Goal: Information Seeking & Learning: Find specific fact

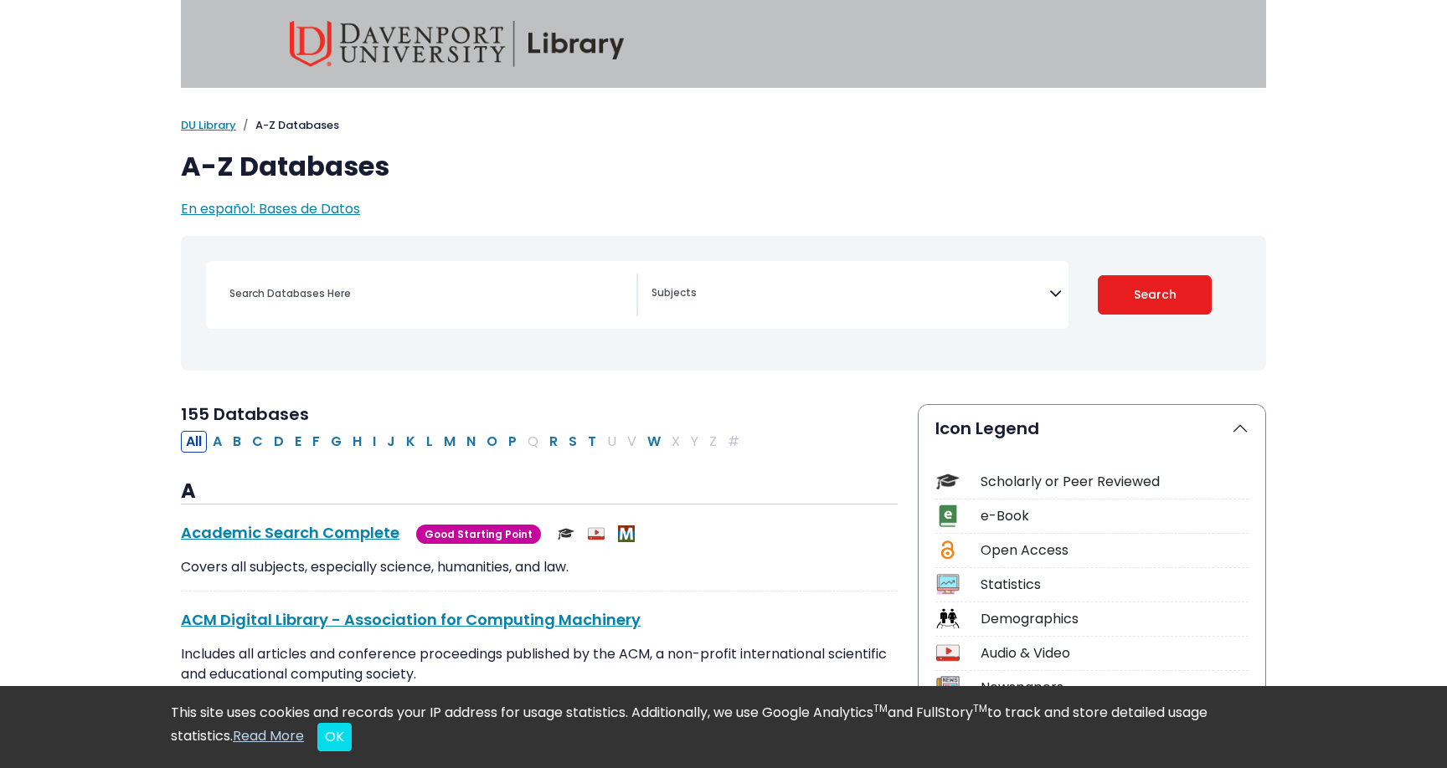
select select "Database Subject Filter"
click at [363, 290] on input "Search database by title or keyword" at bounding box center [427, 293] width 417 height 24
click at [717, 290] on textarea "Search" at bounding box center [850, 294] width 398 height 13
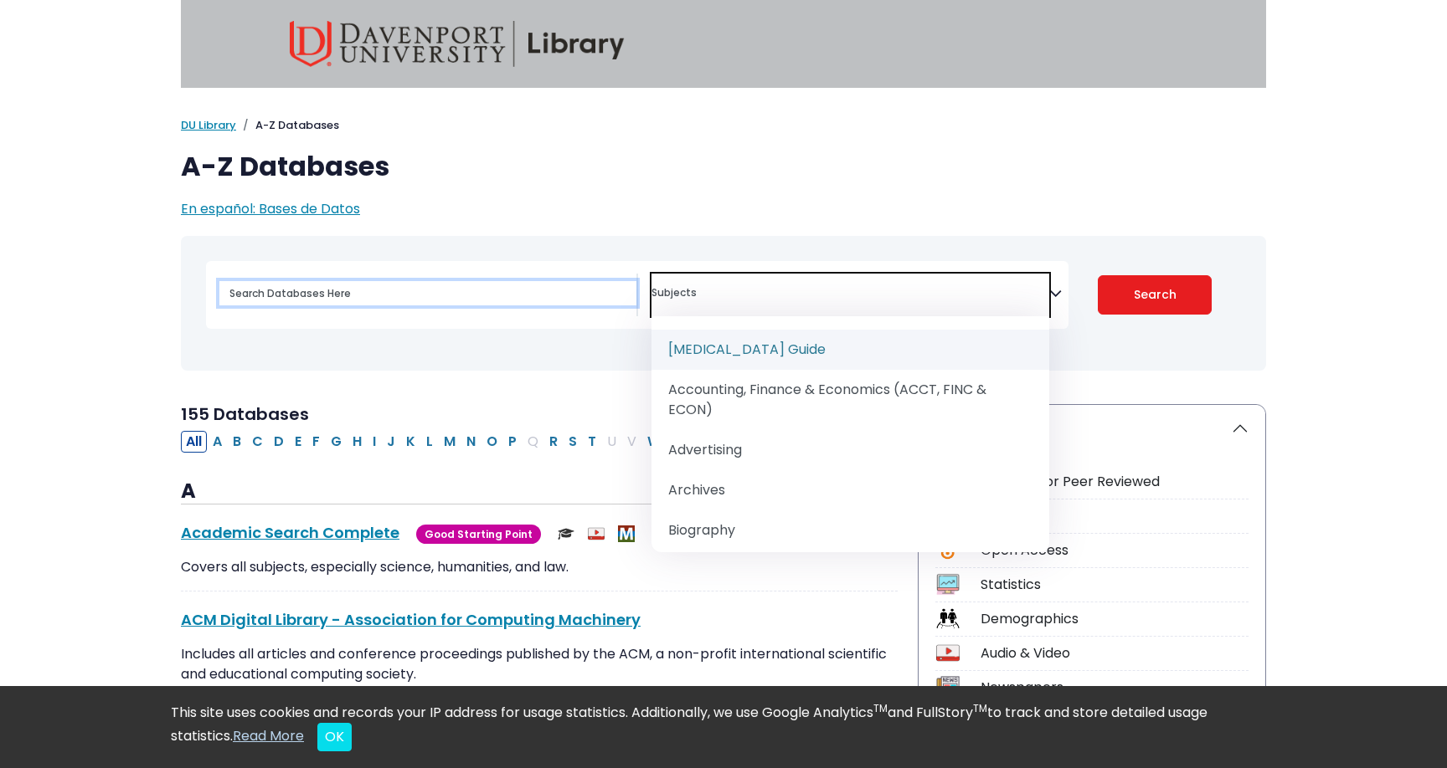
click at [502, 285] on input "Search database by title or keyword" at bounding box center [427, 293] width 417 height 24
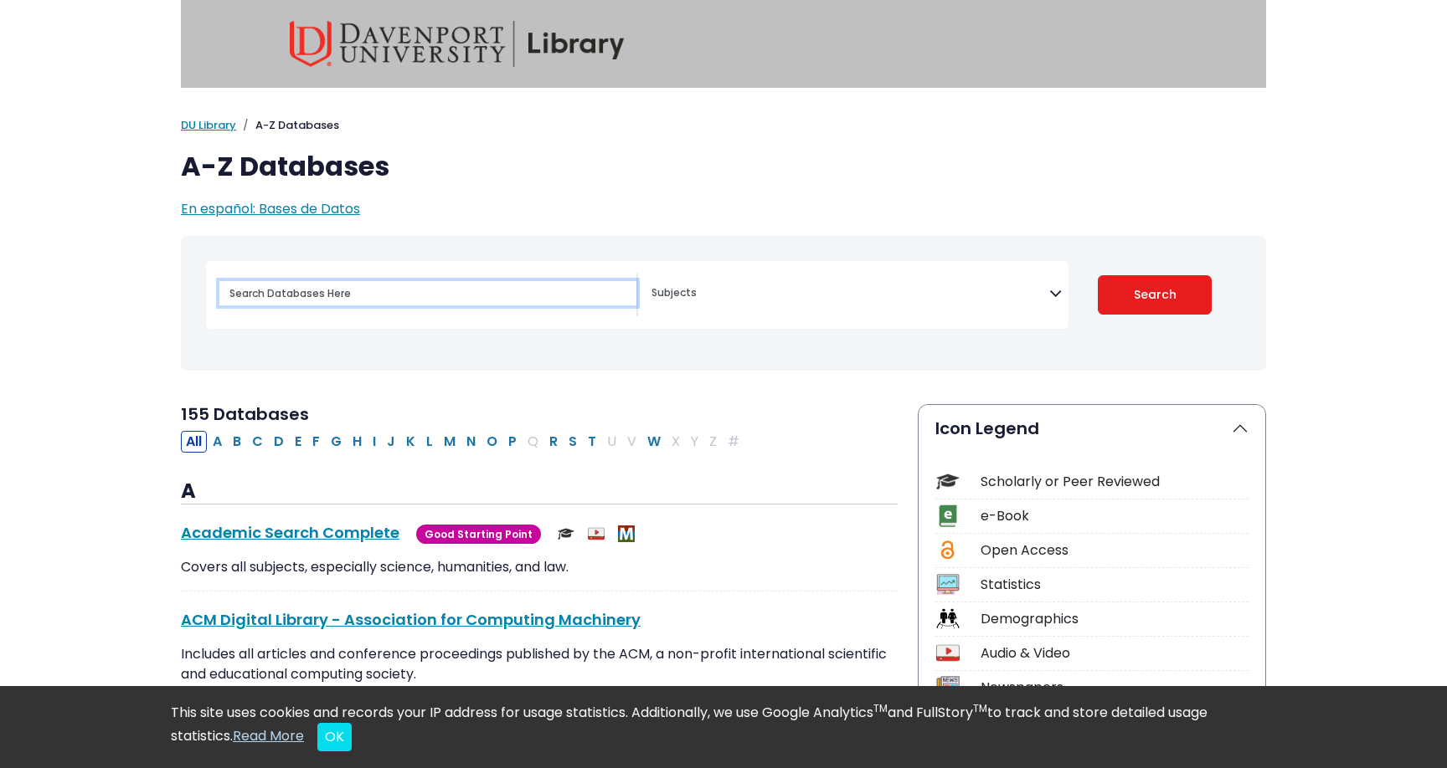
type input "m"
paste input "[PERSON_NAME] et al. (2007)"
type input "[PERSON_NAME] et al. (2007)"
click at [1097, 275] on button "Search" at bounding box center [1154, 294] width 115 height 39
select select "Database Subject Filter"
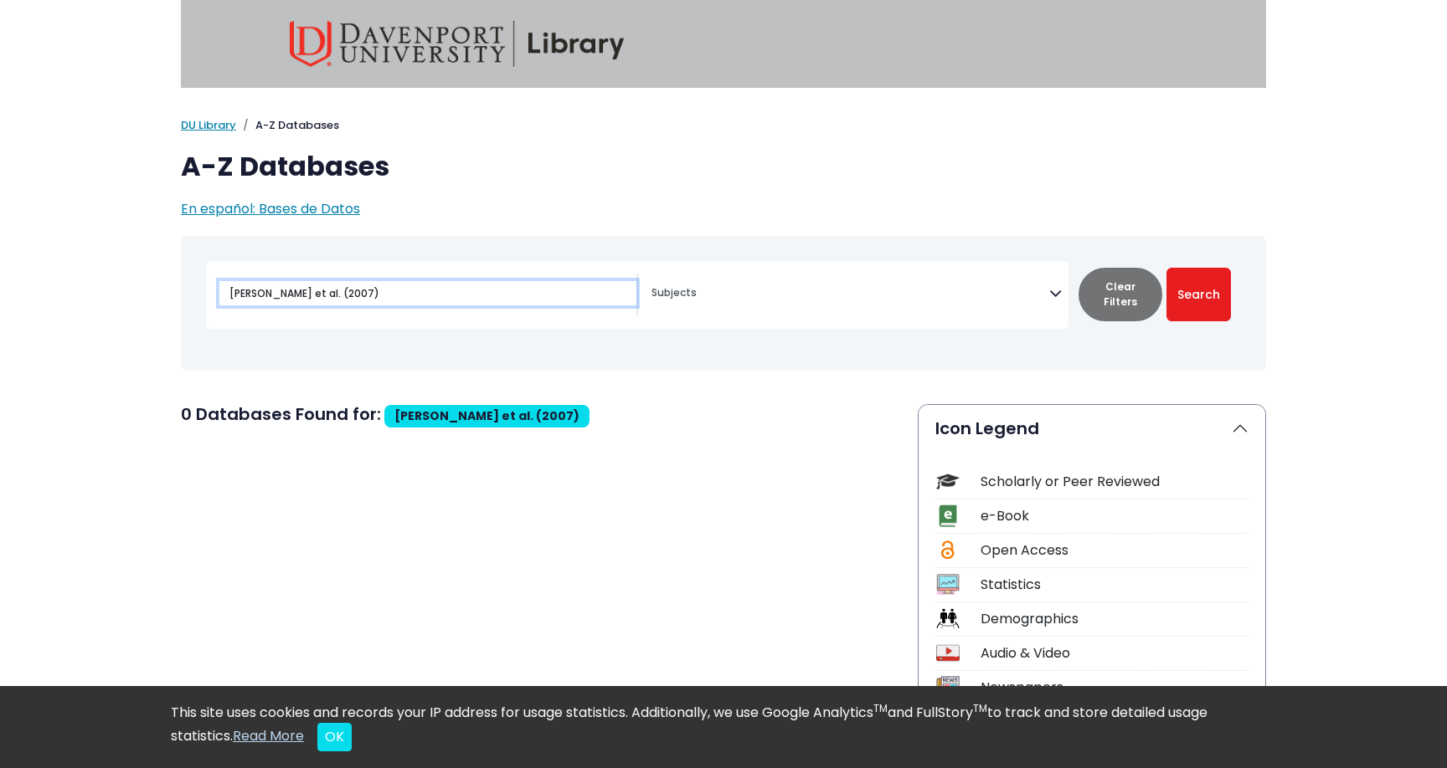
drag, startPoint x: 348, startPoint y: 295, endPoint x: 110, endPoint y: 293, distance: 238.6
type input "i"
click at [313, 292] on input "mental health in college athletes" at bounding box center [427, 293] width 417 height 24
type input "mental health in injured college athletes"
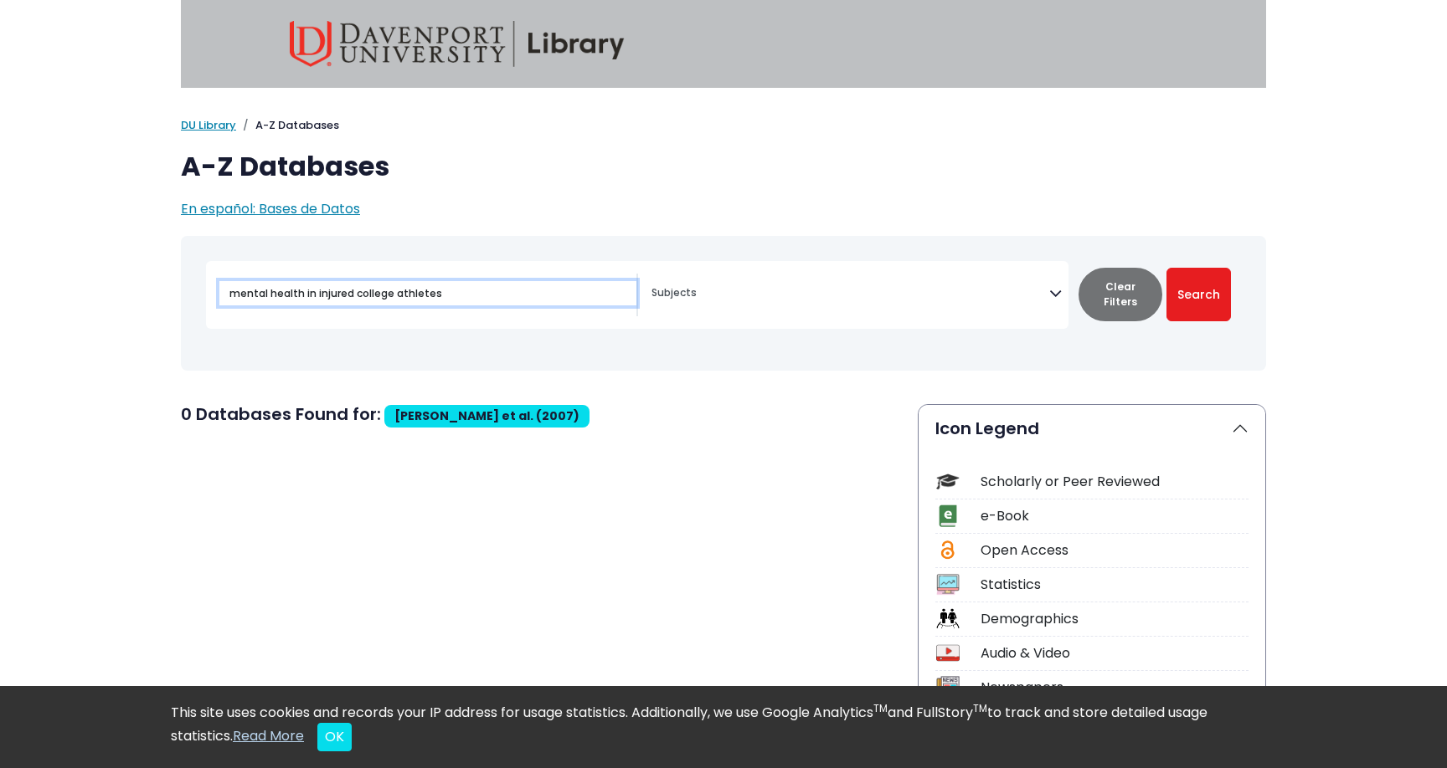
click at [1166, 268] on button "Search" at bounding box center [1198, 295] width 64 height 54
select select "Database Subject Filter"
drag, startPoint x: 315, startPoint y: 290, endPoint x: 182, endPoint y: 288, distance: 133.1
click at [182, 289] on div "Toggle search filters navigation Travel" at bounding box center [723, 303] width 1085 height 121
type input "injured college athletes"
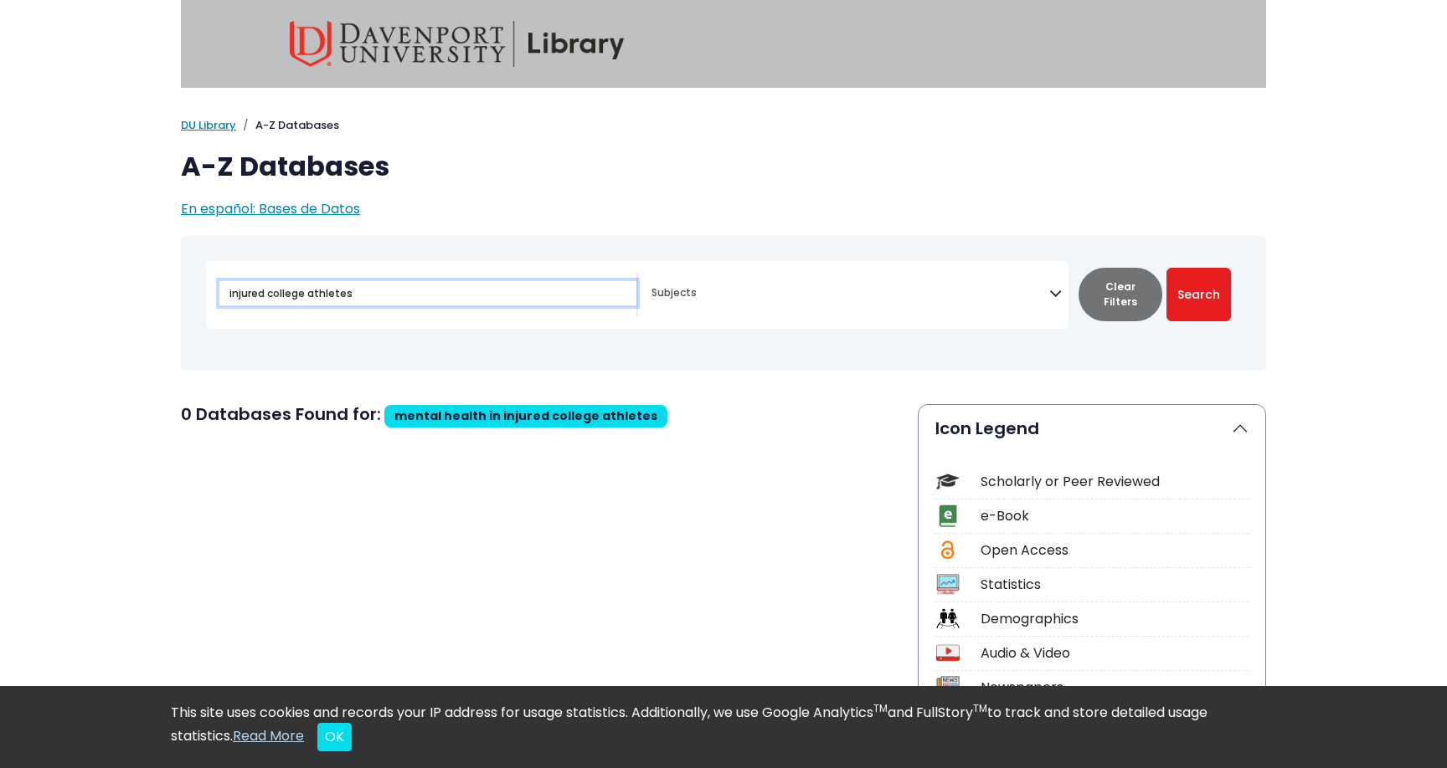
click at [1166, 268] on button "Search" at bounding box center [1198, 295] width 64 height 54
select select "Database Subject Filter"
drag, startPoint x: 358, startPoint y: 300, endPoint x: 200, endPoint y: 297, distance: 158.2
click at [200, 297] on div "injured college athletes" at bounding box center [723, 303] width 1065 height 121
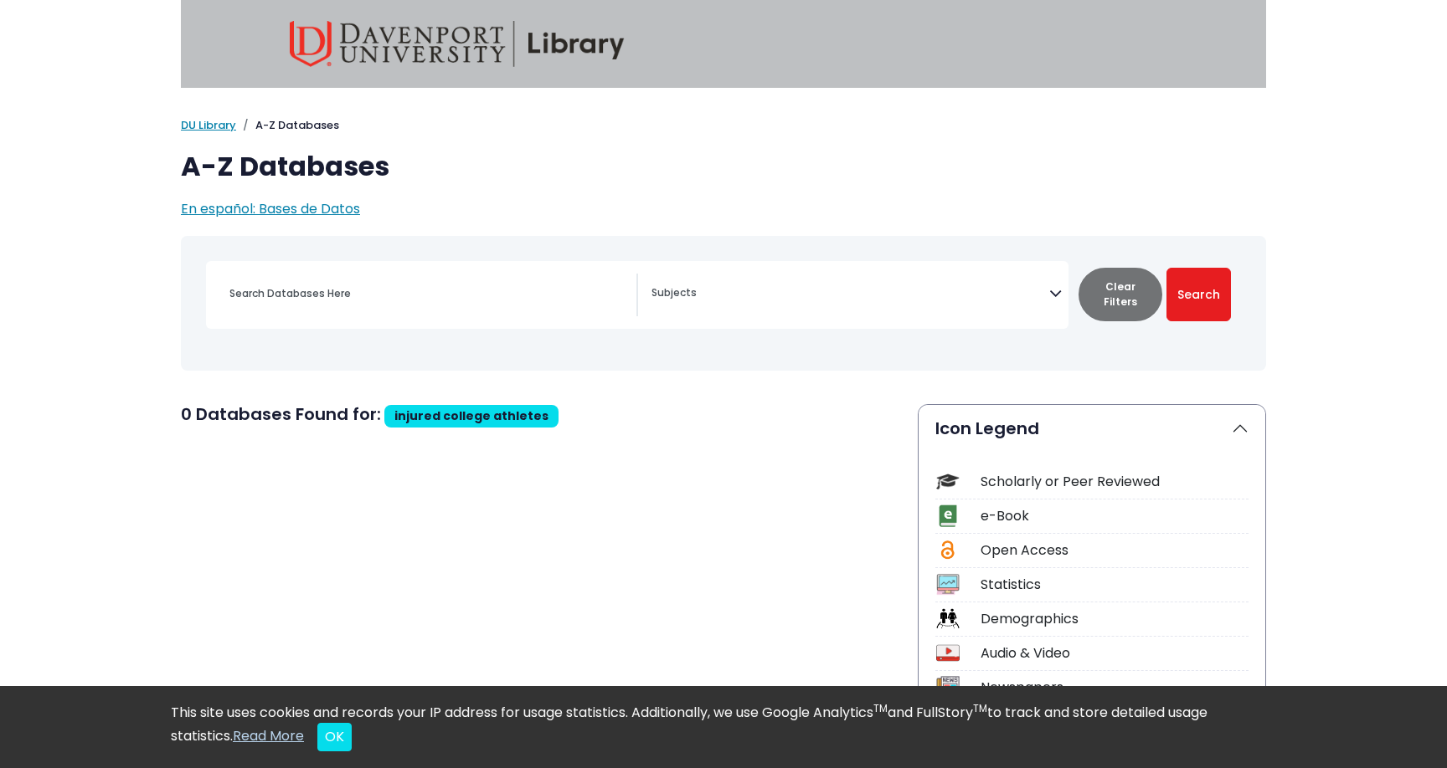
click at [207, 321] on div "[MEDICAL_DATA] Guide Accounting, Finance & Economics (ACCT, FINC & ECON) Advert…" at bounding box center [637, 295] width 862 height 68
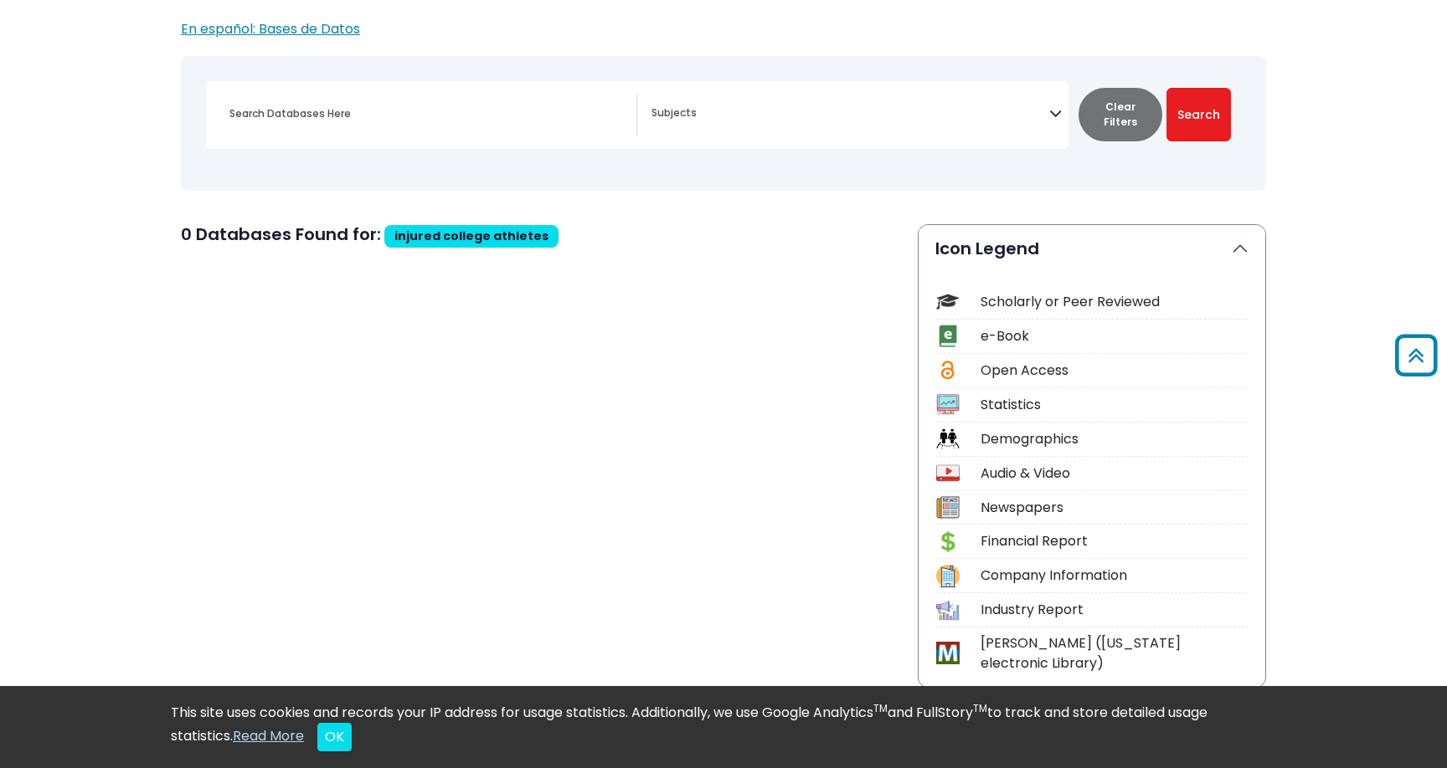
scroll to position [105, 0]
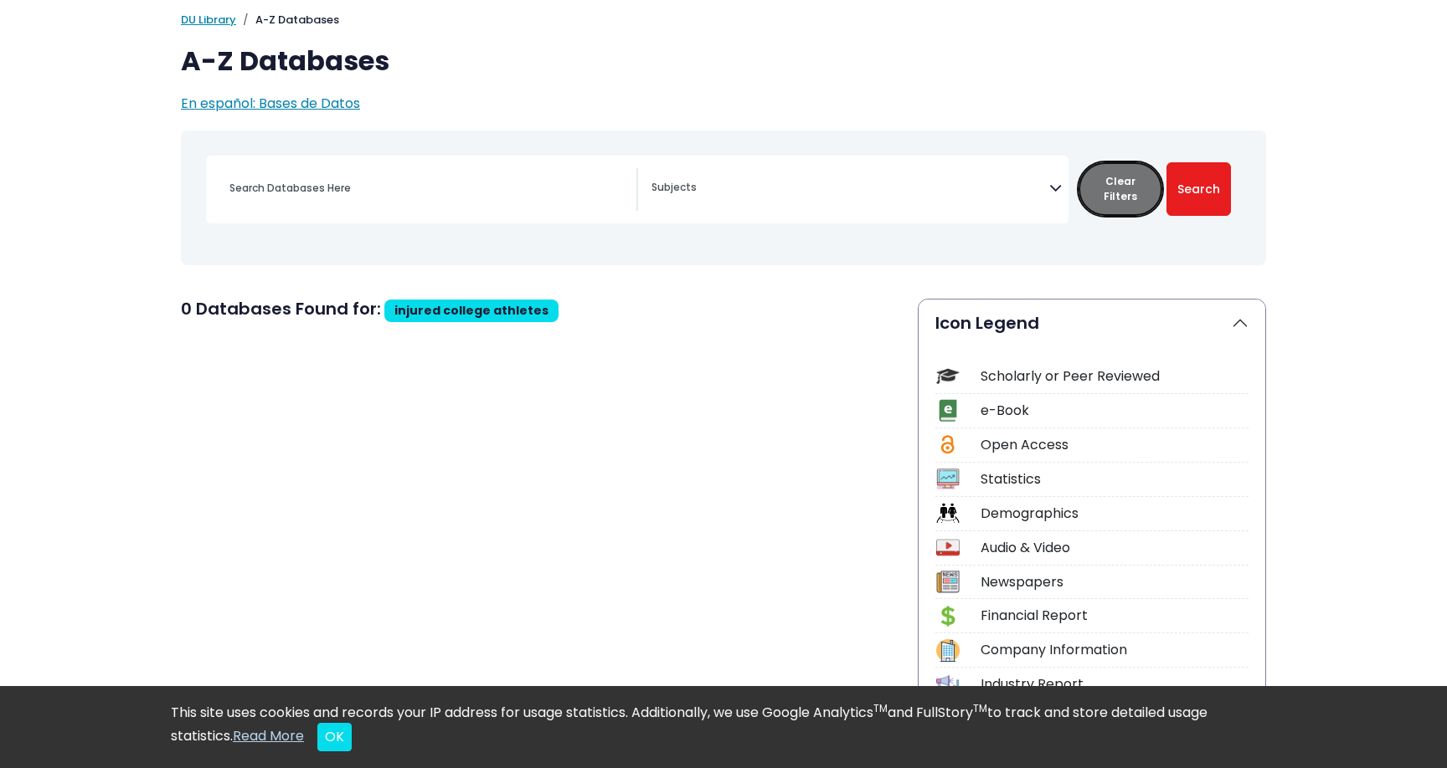
click at [1114, 194] on button "Clear Filters" at bounding box center [1120, 189] width 84 height 54
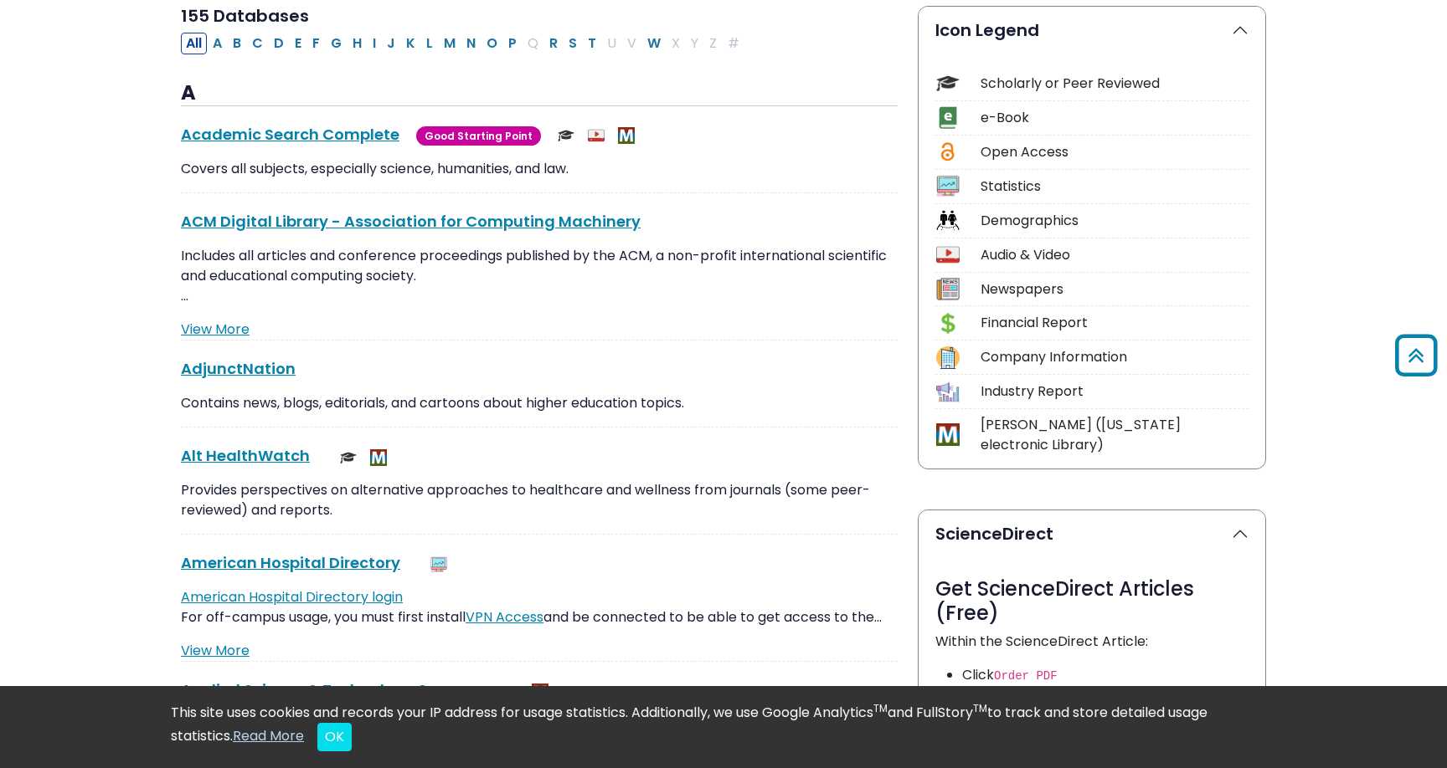
scroll to position [81, 0]
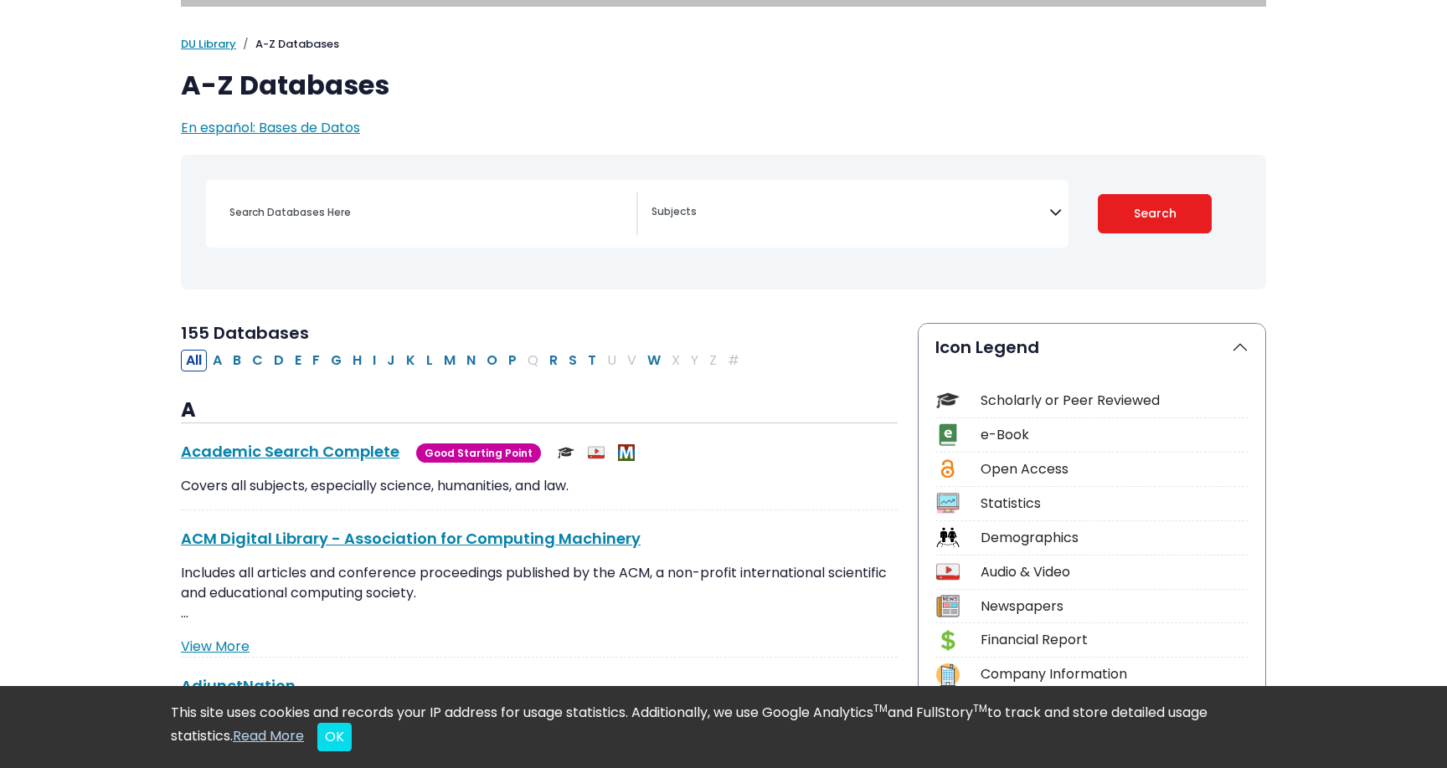
click at [654, 239] on div "[MEDICAL_DATA] Guide Accounting, Finance & Economics (ACCT, FINC & ECON) Advert…" at bounding box center [637, 214] width 862 height 68
click at [695, 202] on span "Search filters" at bounding box center [850, 209] width 398 height 19
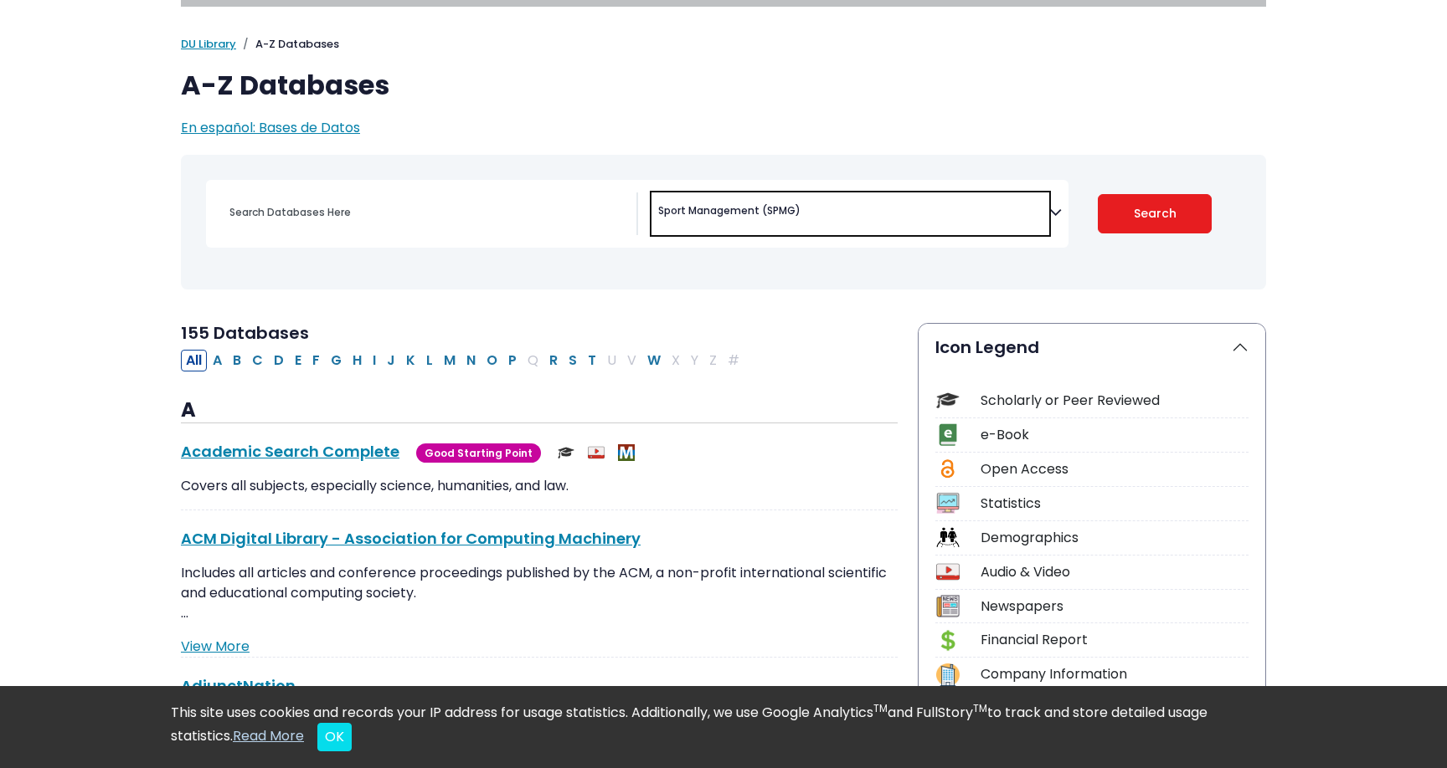
scroll to position [1130, 0]
click at [1164, 213] on button "Search" at bounding box center [1154, 213] width 115 height 39
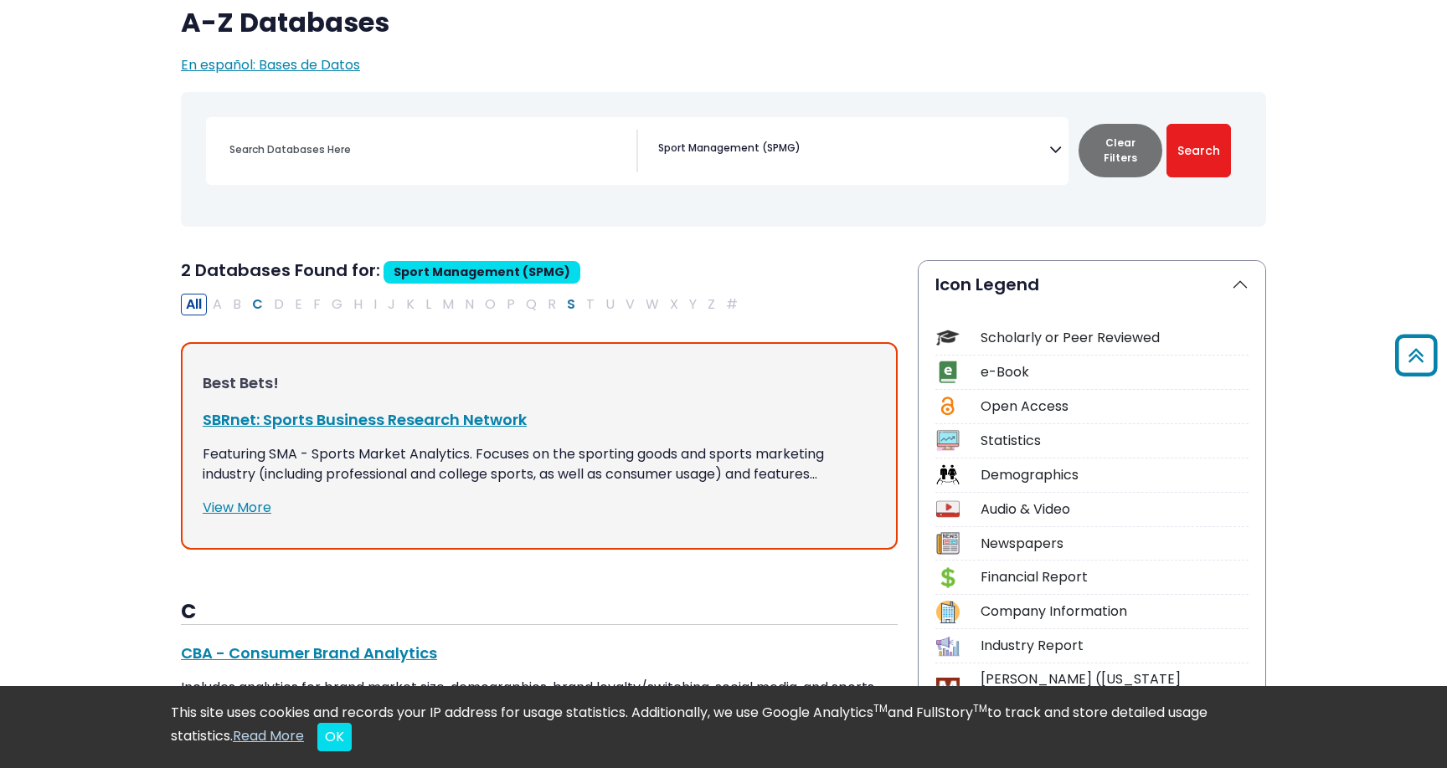
scroll to position [126, 0]
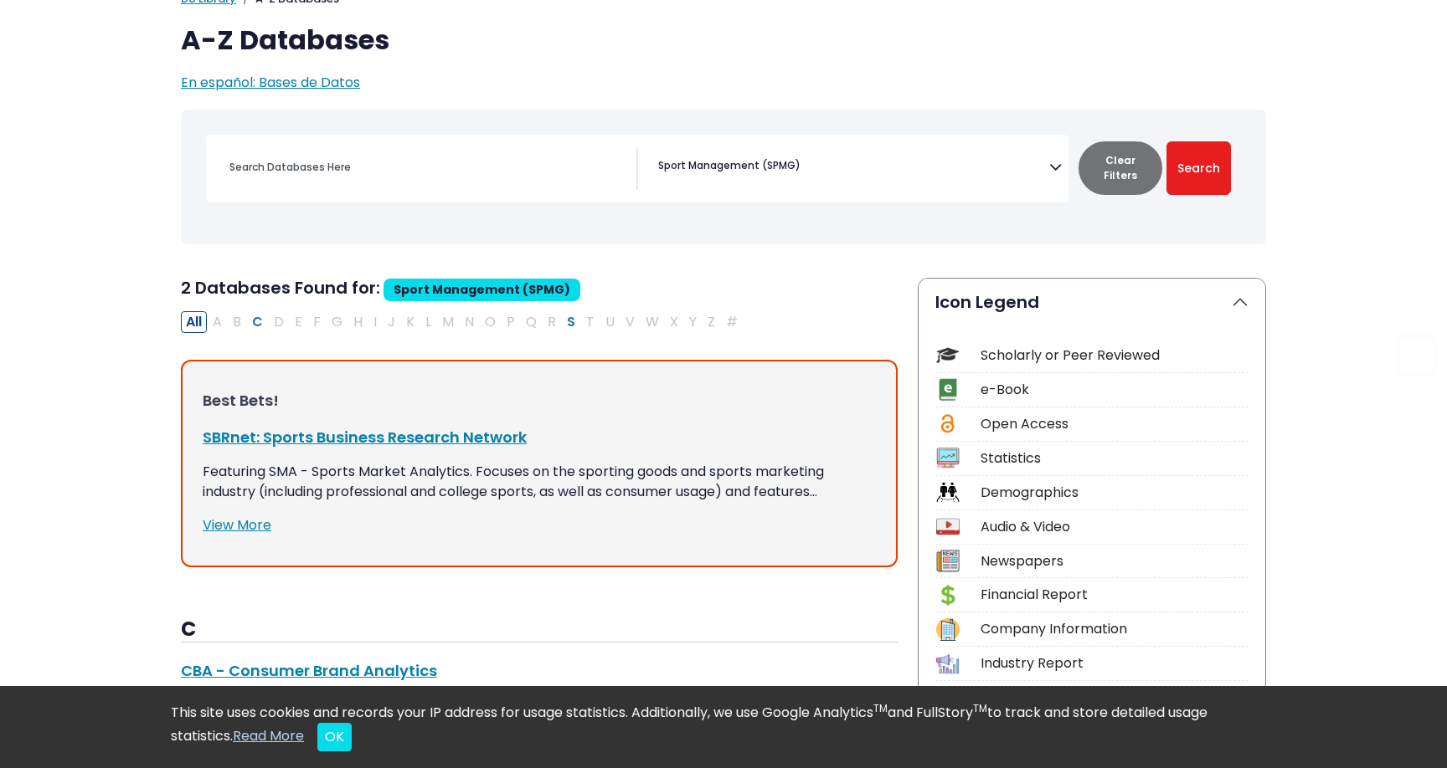
click at [731, 160] on span "Sport Management (SPMG)" at bounding box center [729, 165] width 142 height 15
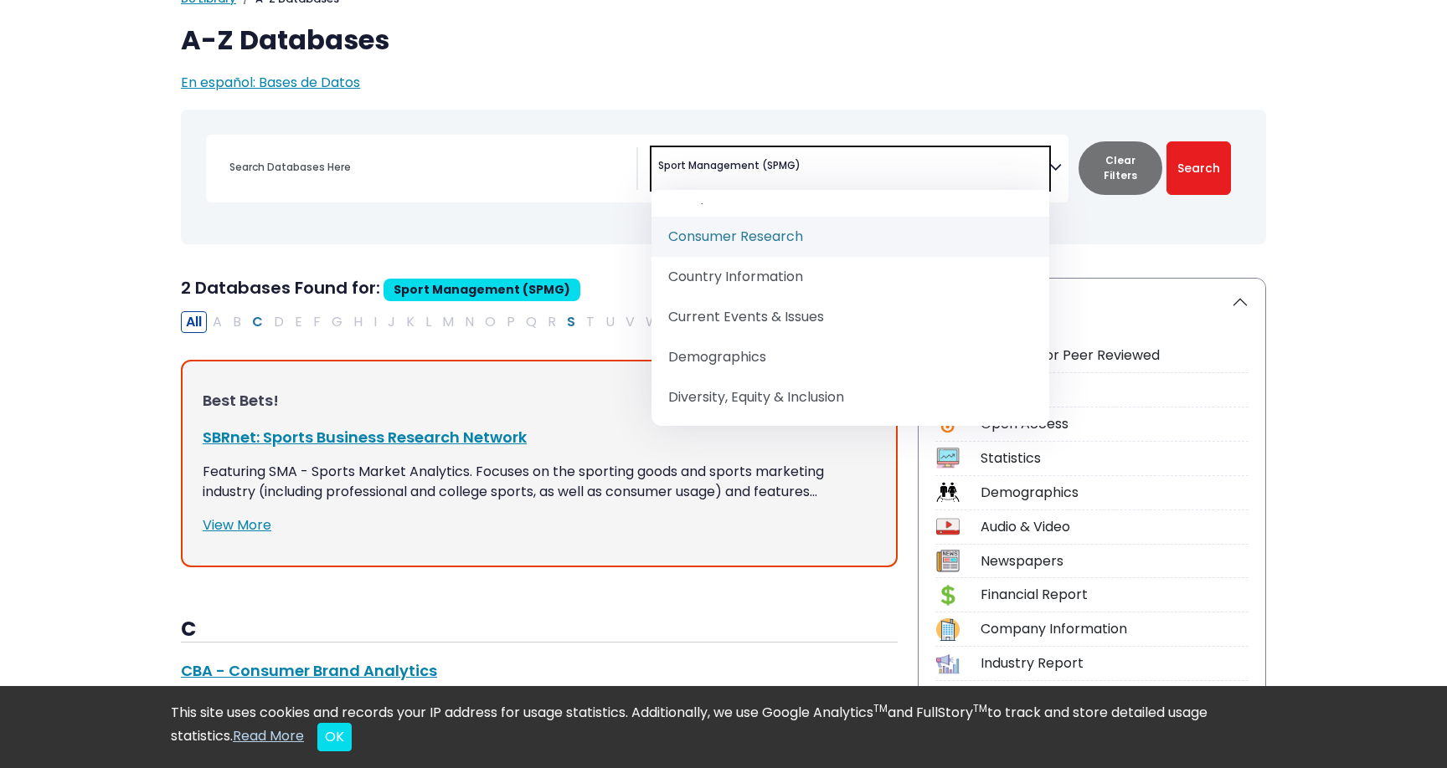
scroll to position [573, 0]
click at [307, 419] on div "Best Bets! SBRnet: Sports Business Research Network This link opens in a new wi…" at bounding box center [539, 464] width 717 height 208
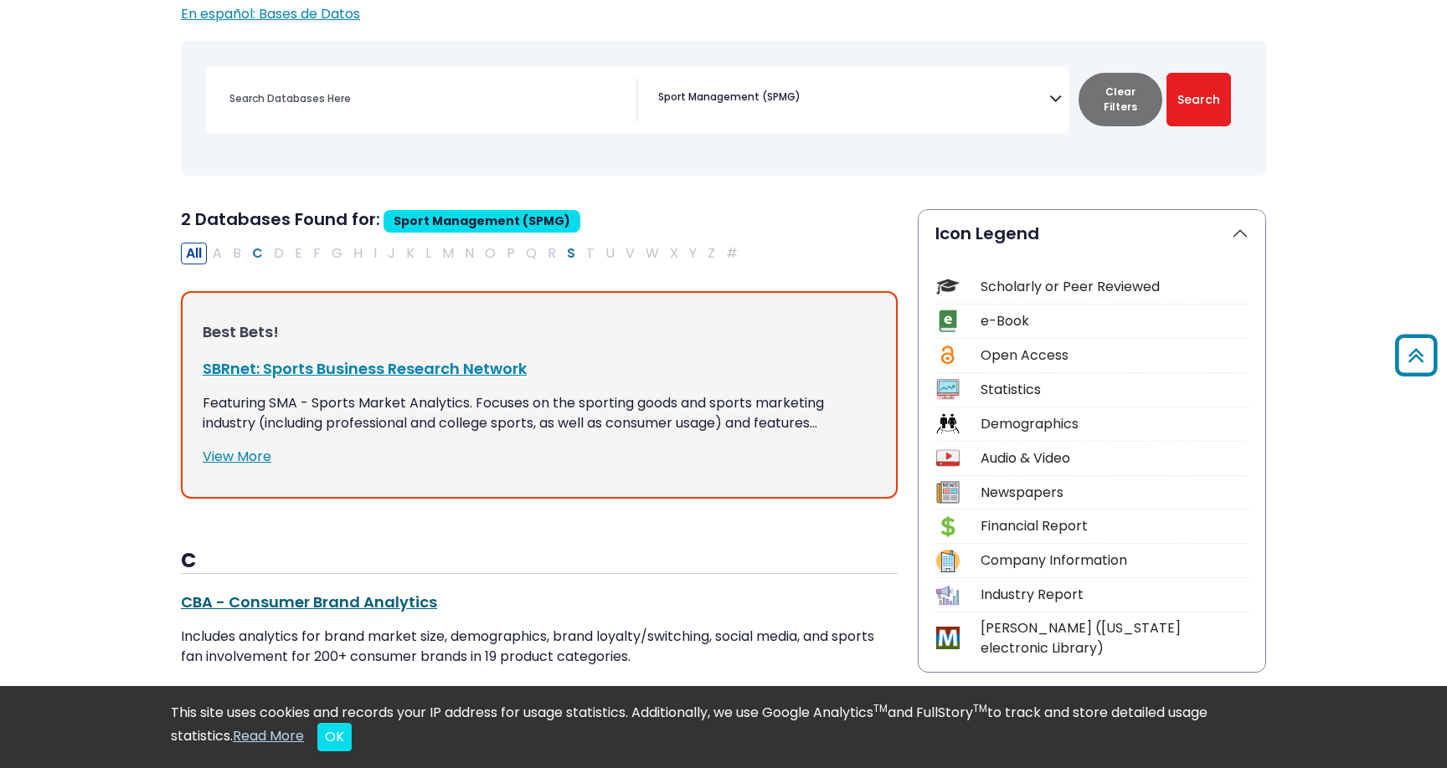
scroll to position [186, 0]
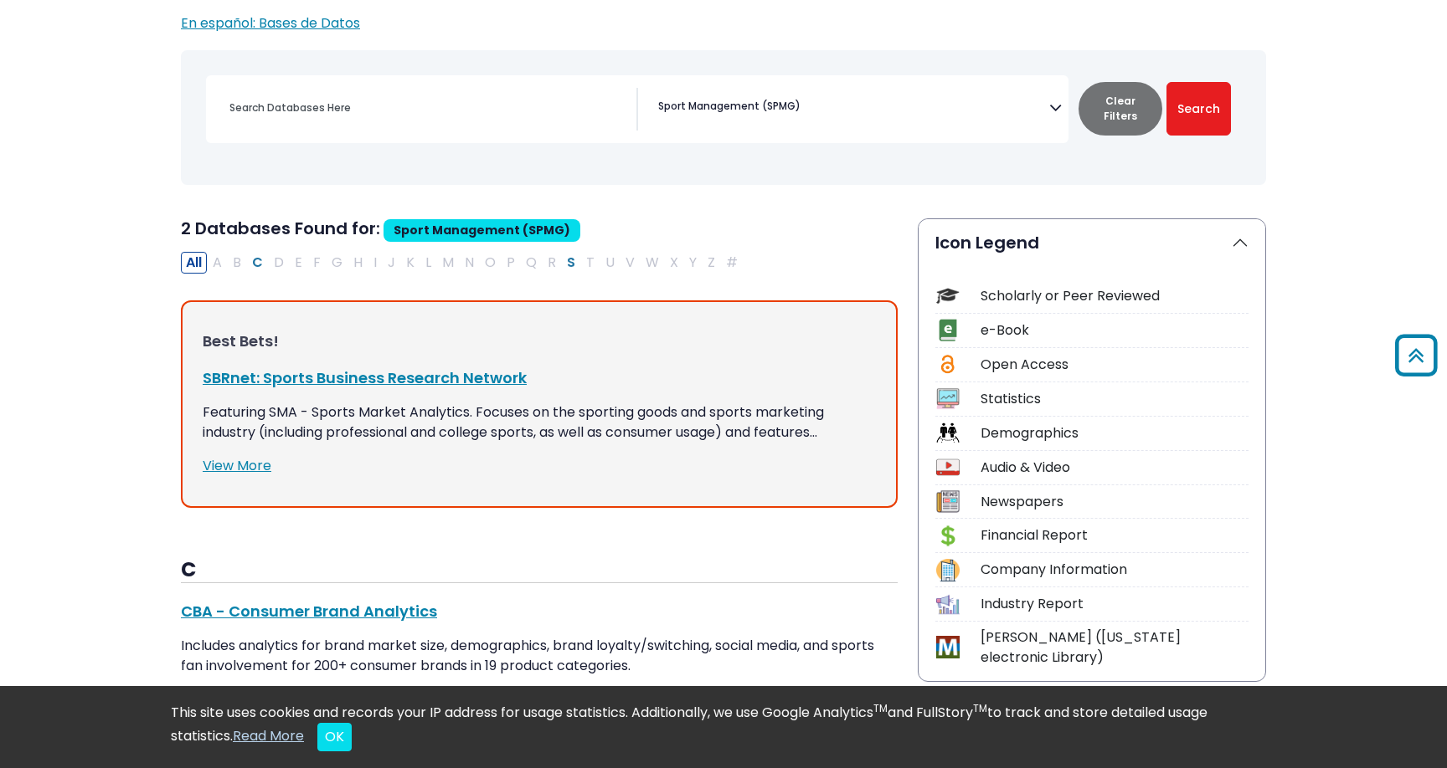
click at [781, 110] on span "Sport Management (SPMG)" at bounding box center [729, 106] width 142 height 15
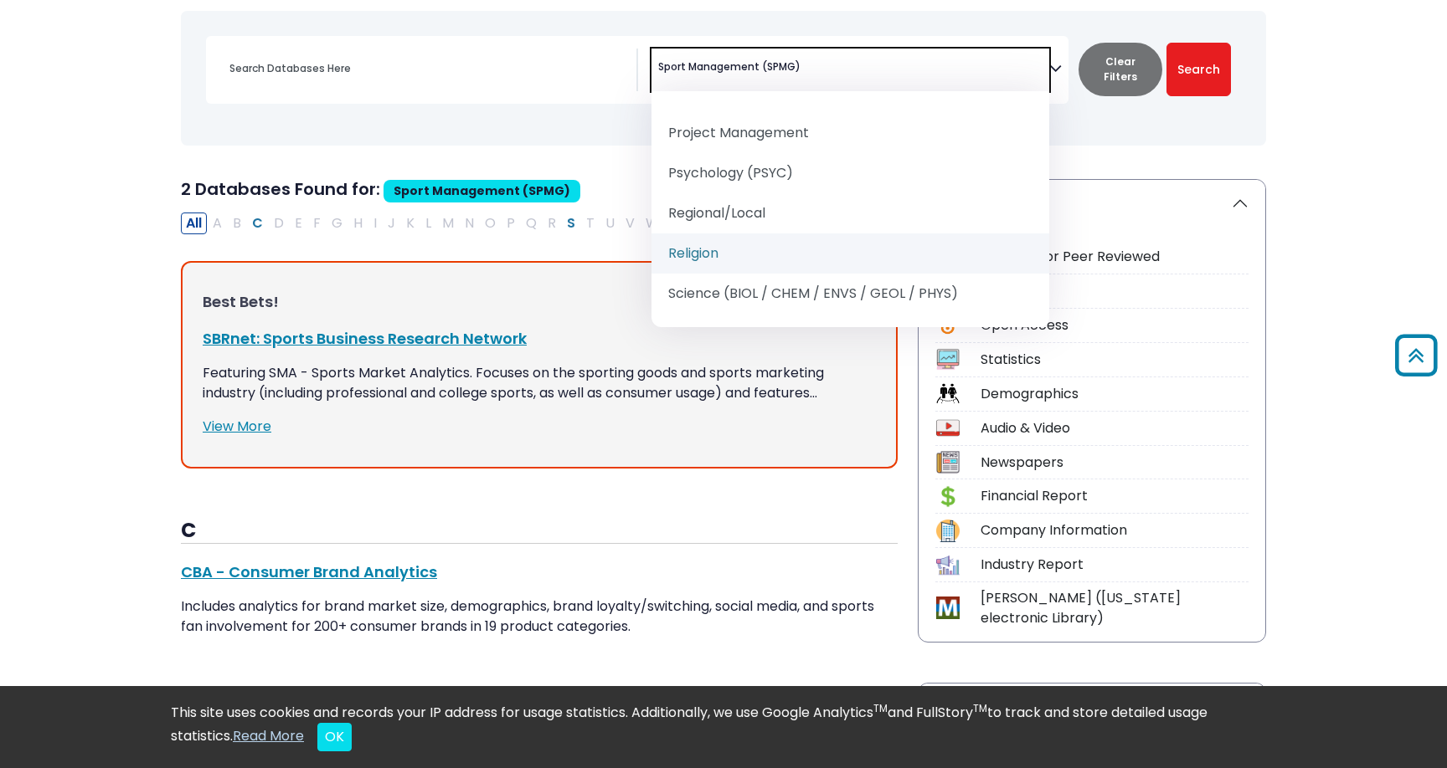
scroll to position [1940, 0]
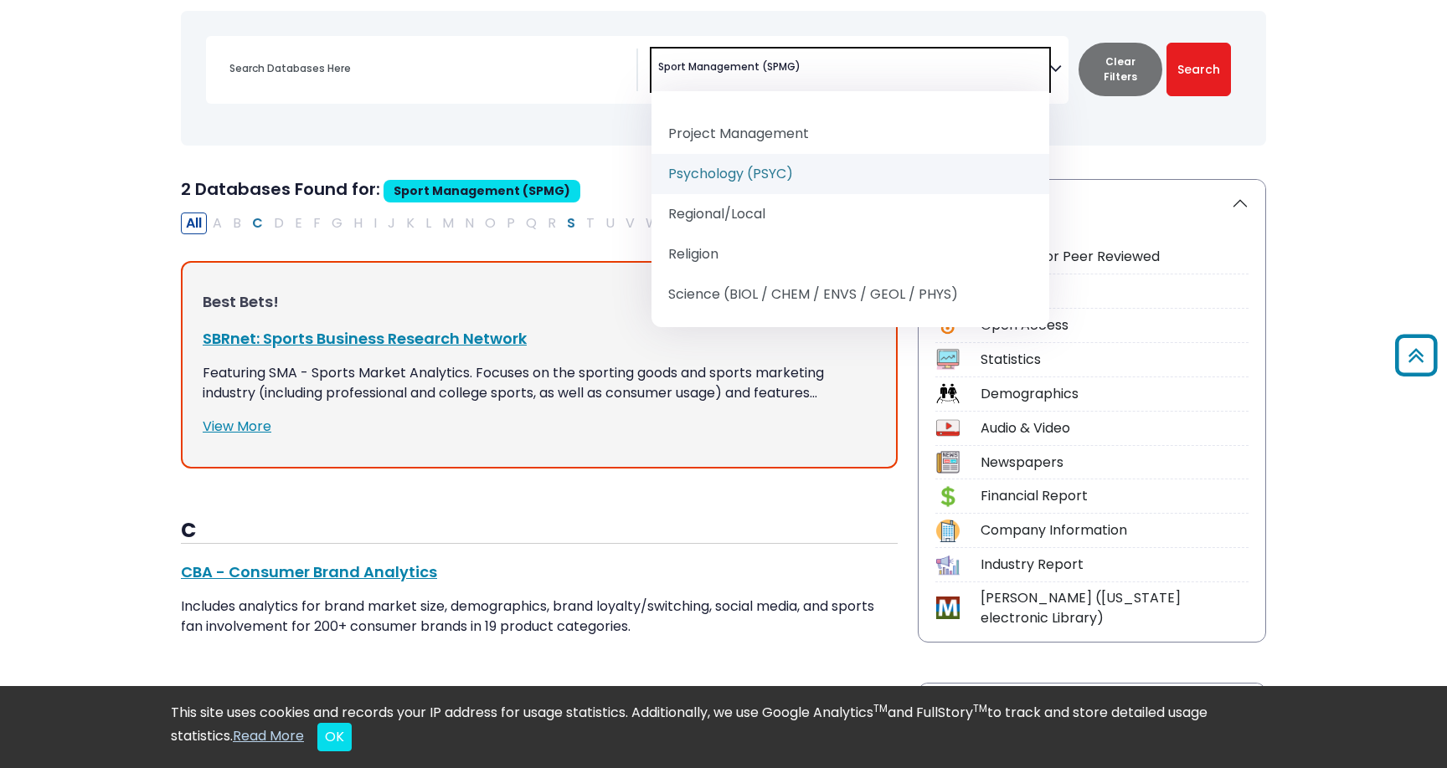
select select "232691"
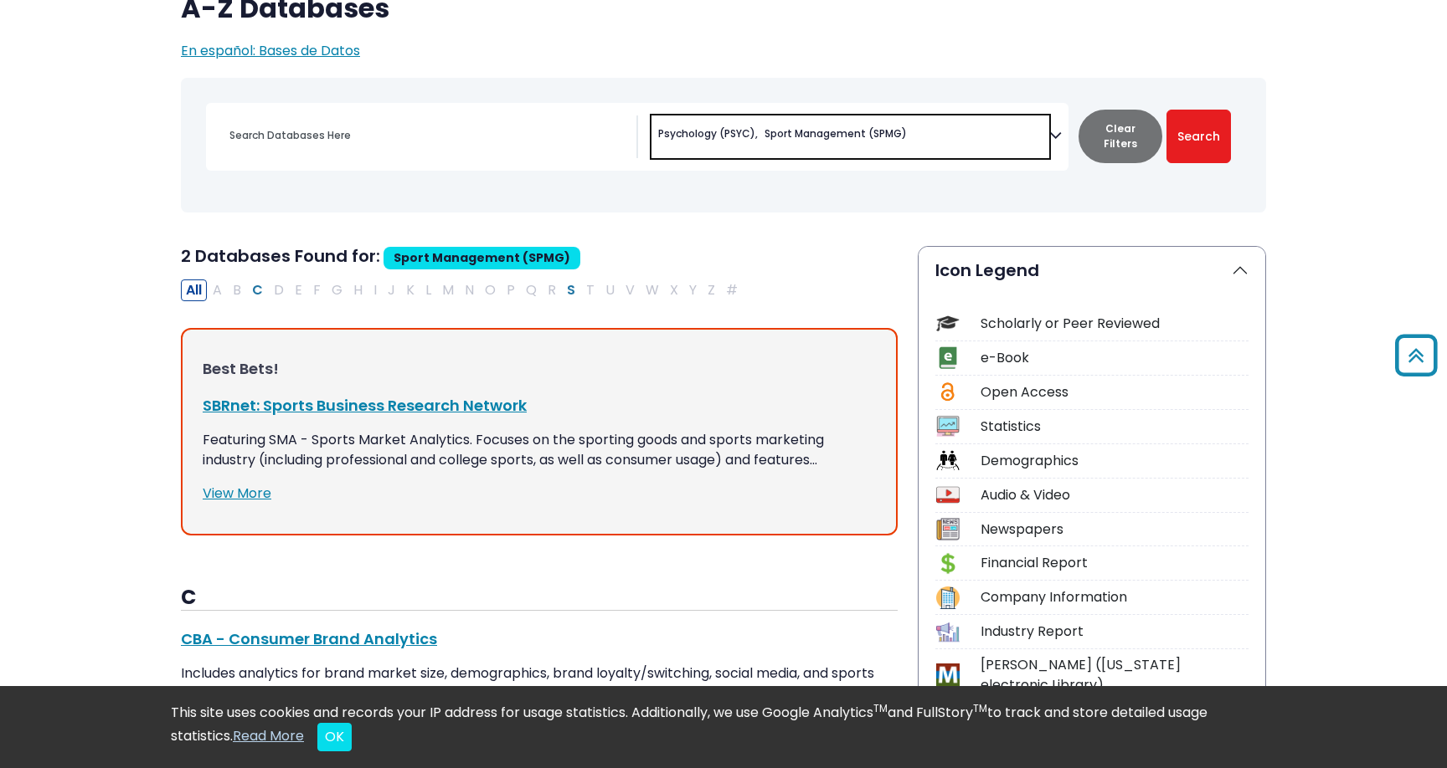
scroll to position [116, 0]
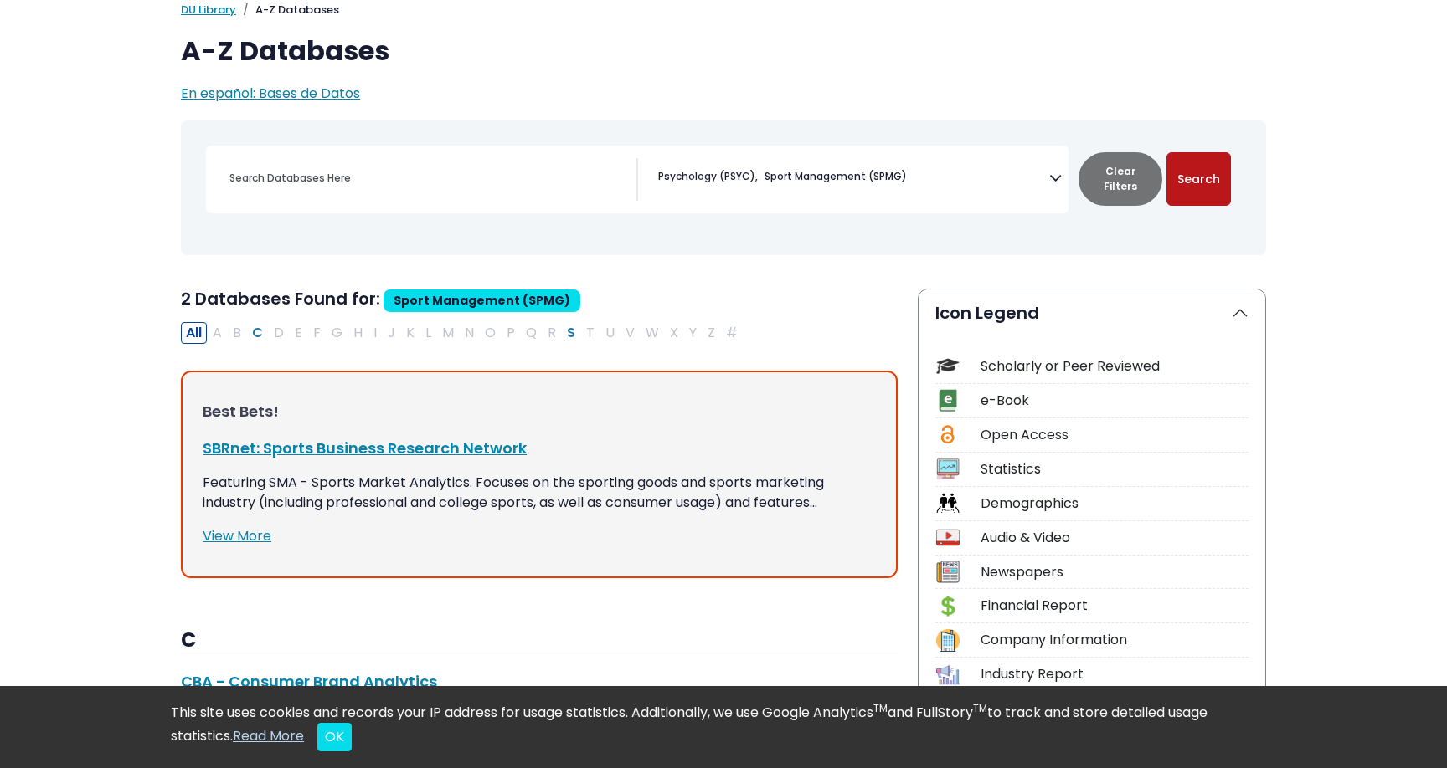
click at [1192, 182] on button "Search" at bounding box center [1198, 179] width 64 height 54
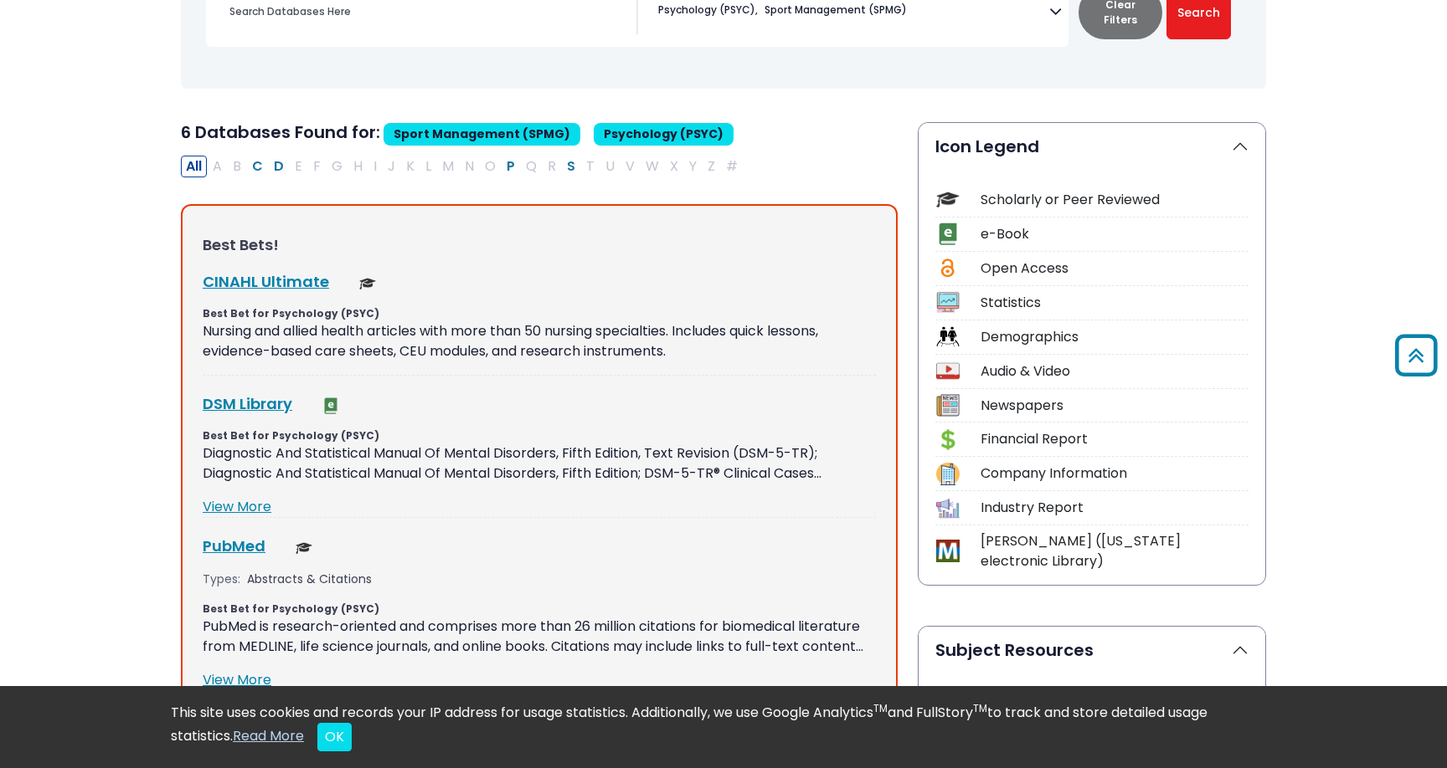
scroll to position [271, 0]
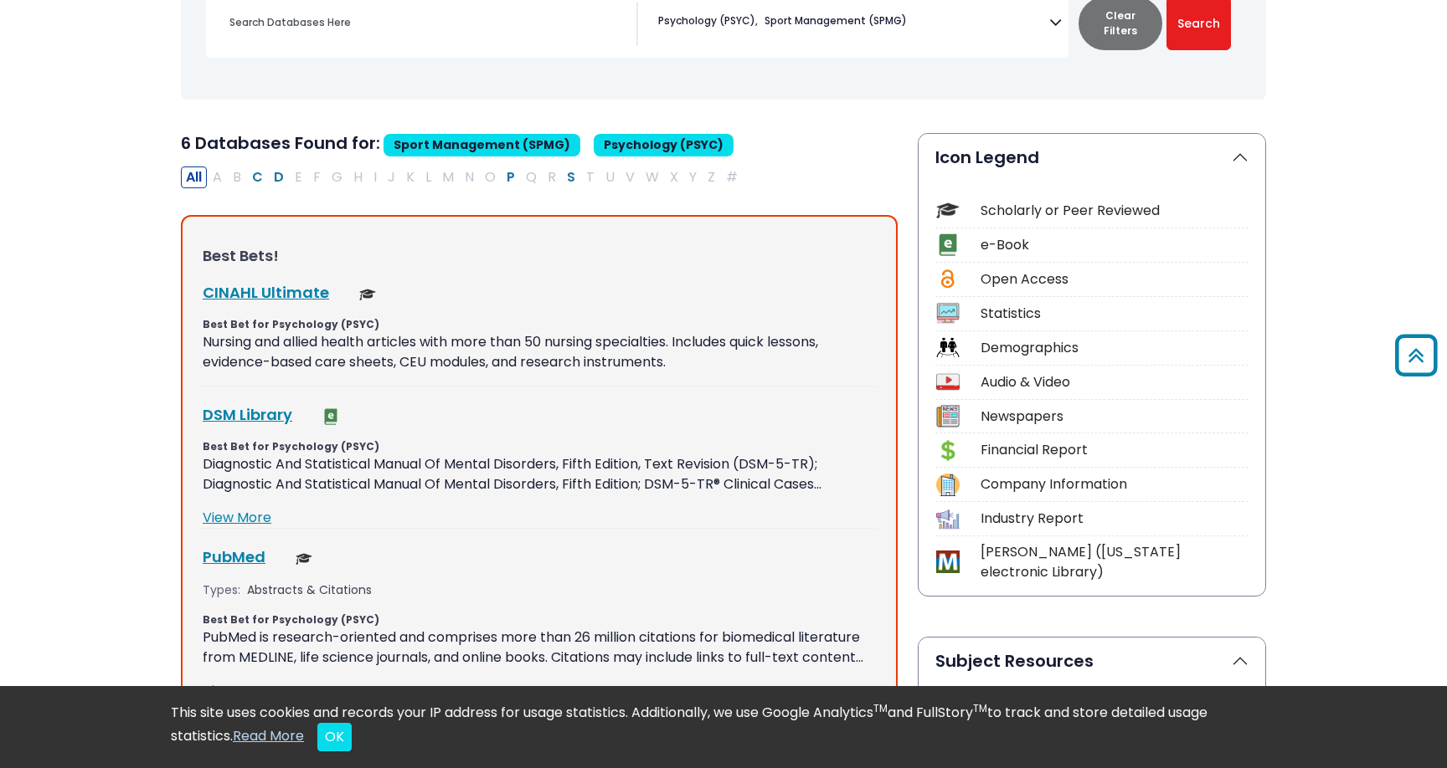
click at [1044, 210] on div "Scholarly or Peer Reviewed" at bounding box center [1114, 211] width 268 height 20
click at [1082, 216] on div "Scholarly or Peer Reviewed" at bounding box center [1114, 211] width 268 height 20
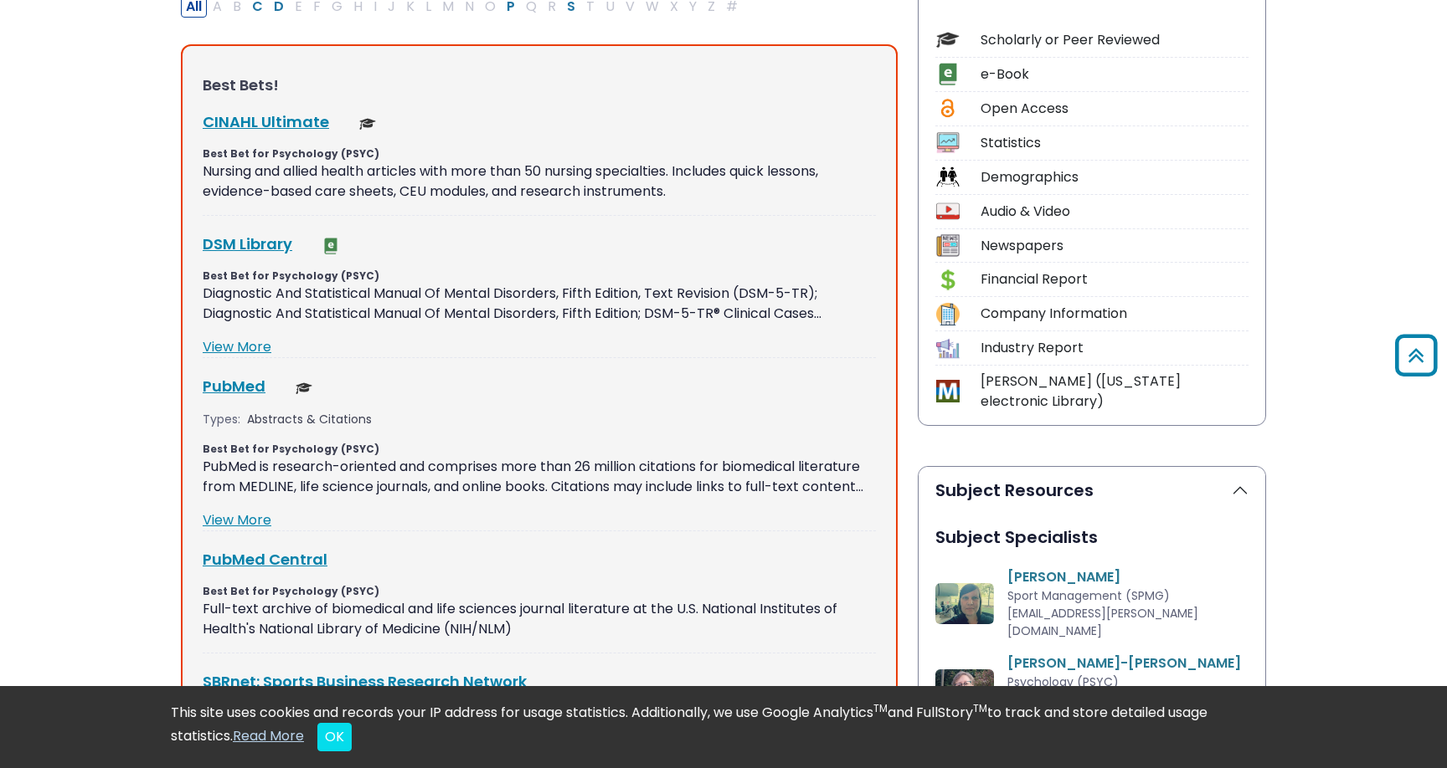
scroll to position [0, 0]
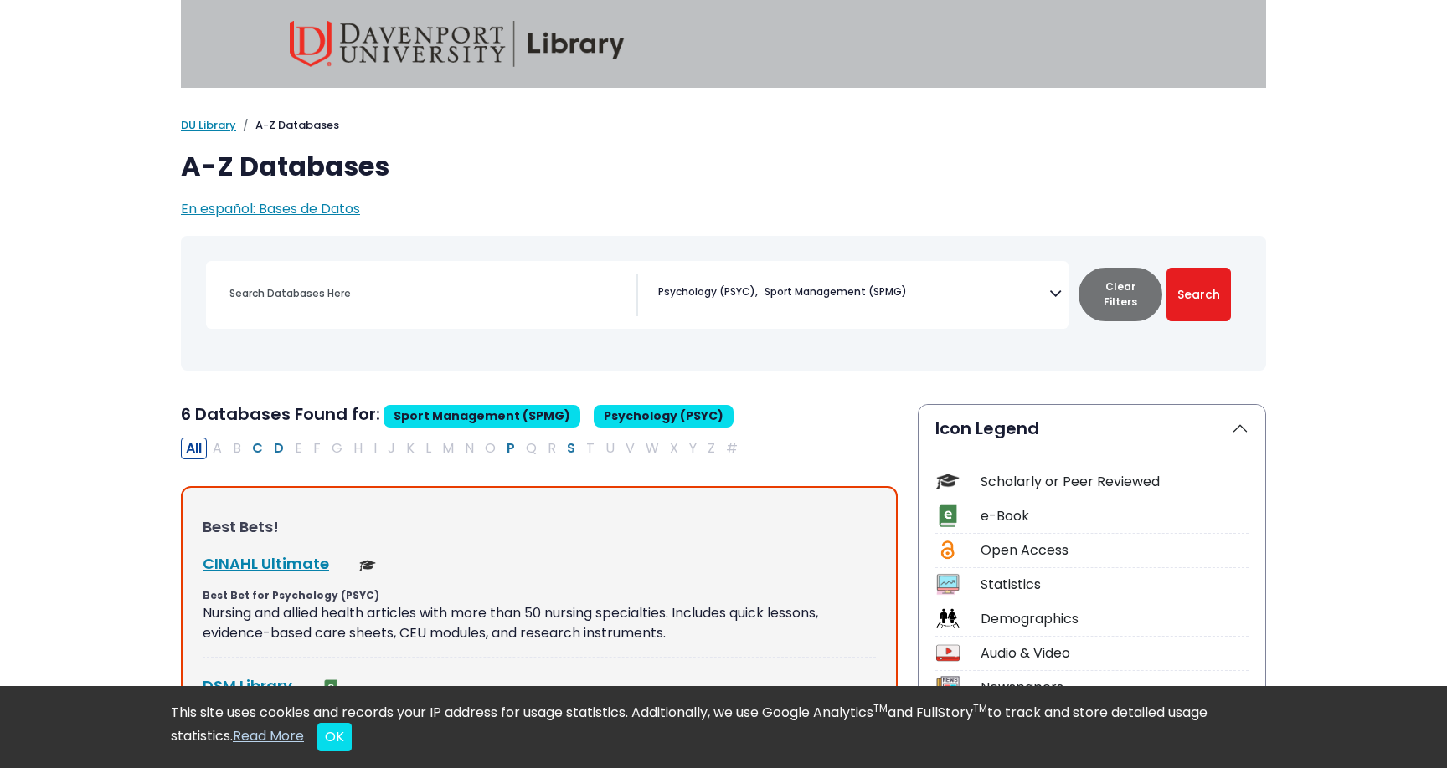
click at [836, 288] on span "Sport Management (SPMG)" at bounding box center [835, 292] width 142 height 15
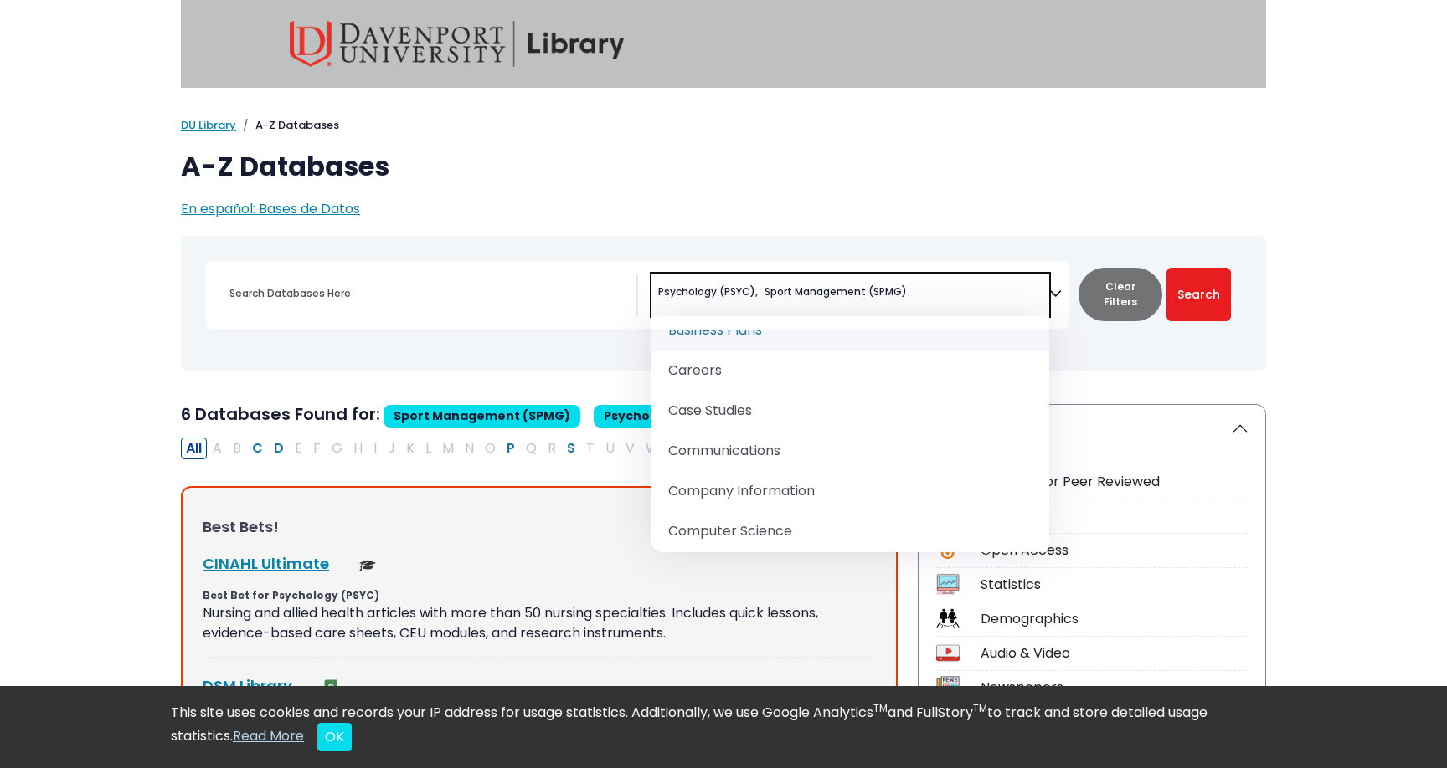
scroll to position [407, 0]
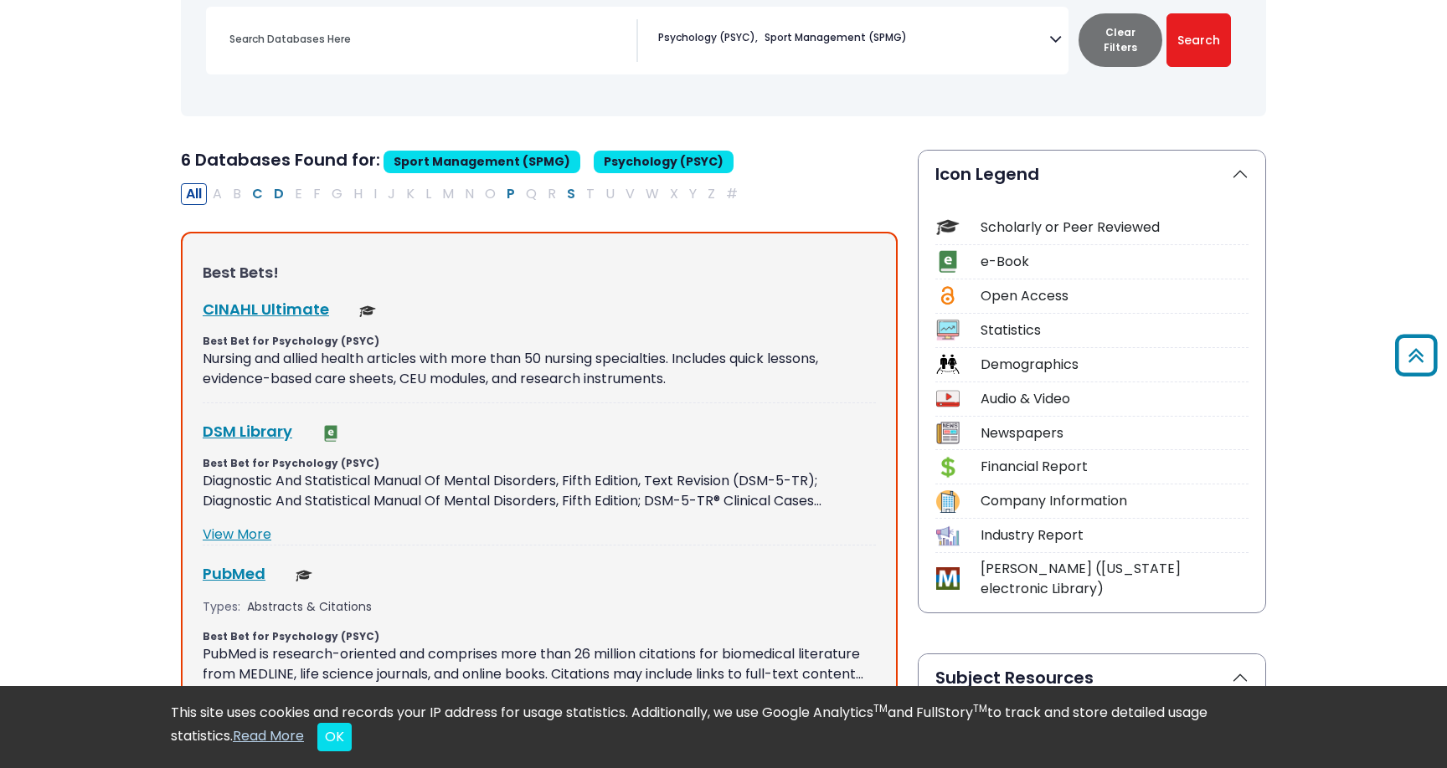
scroll to position [257, 0]
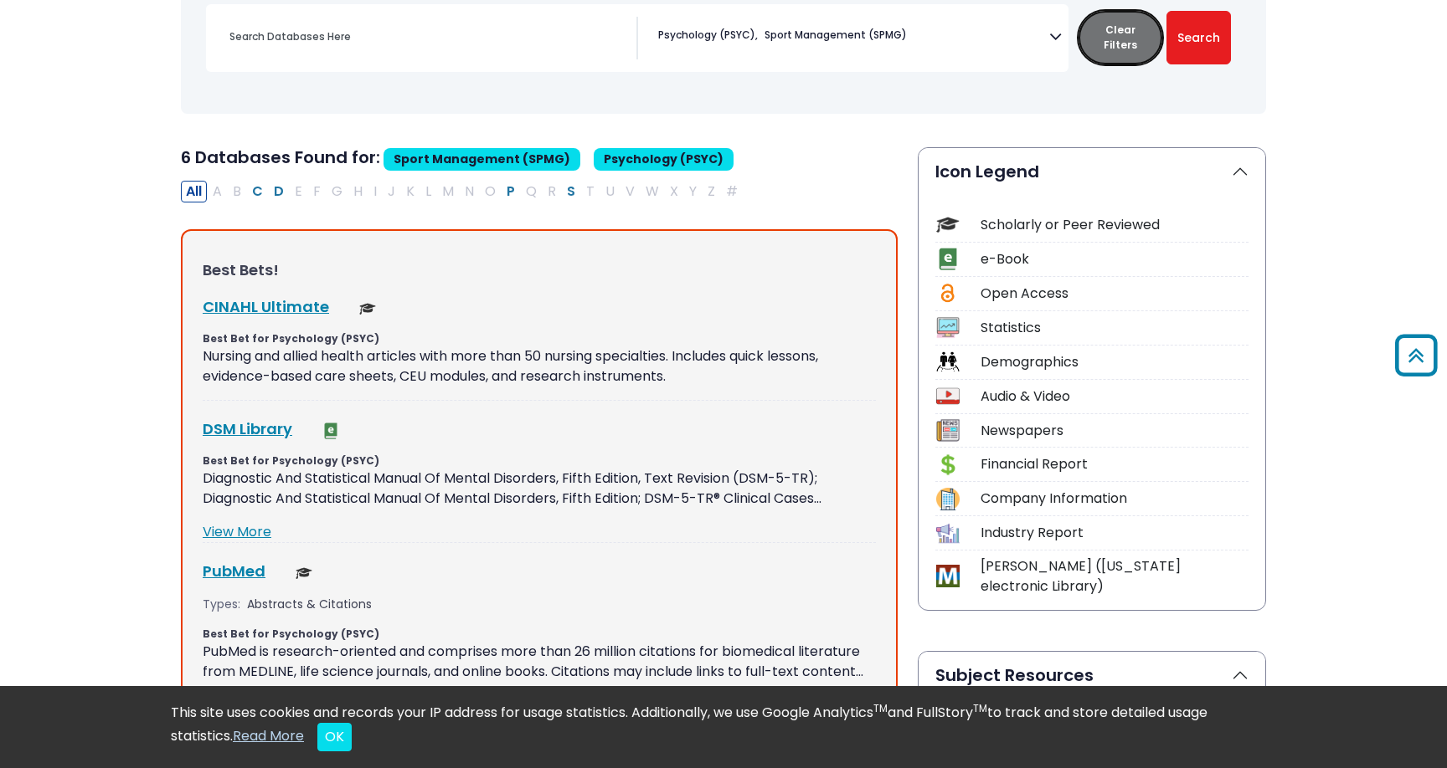
click at [1118, 34] on button "Clear Filters" at bounding box center [1120, 38] width 84 height 54
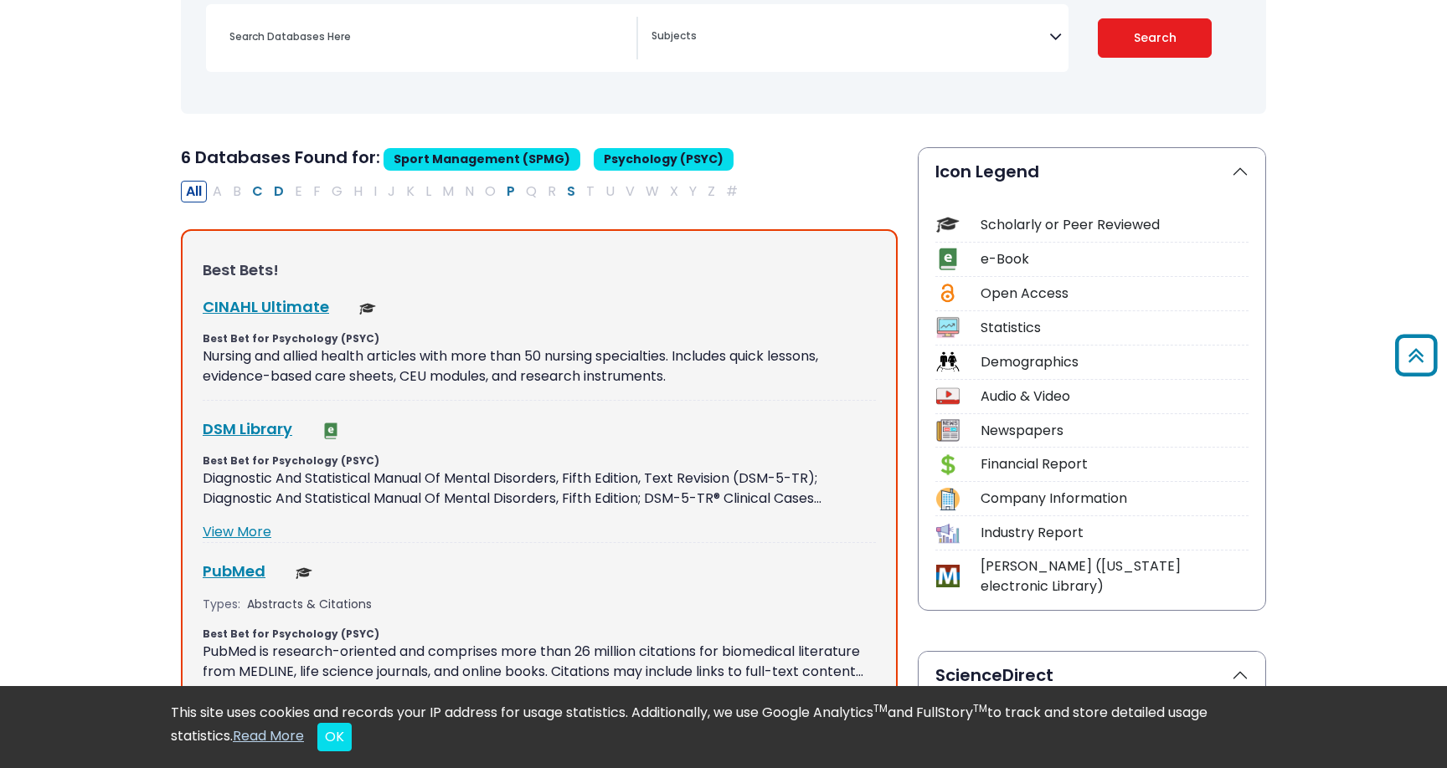
select select "Database Subject Filter"
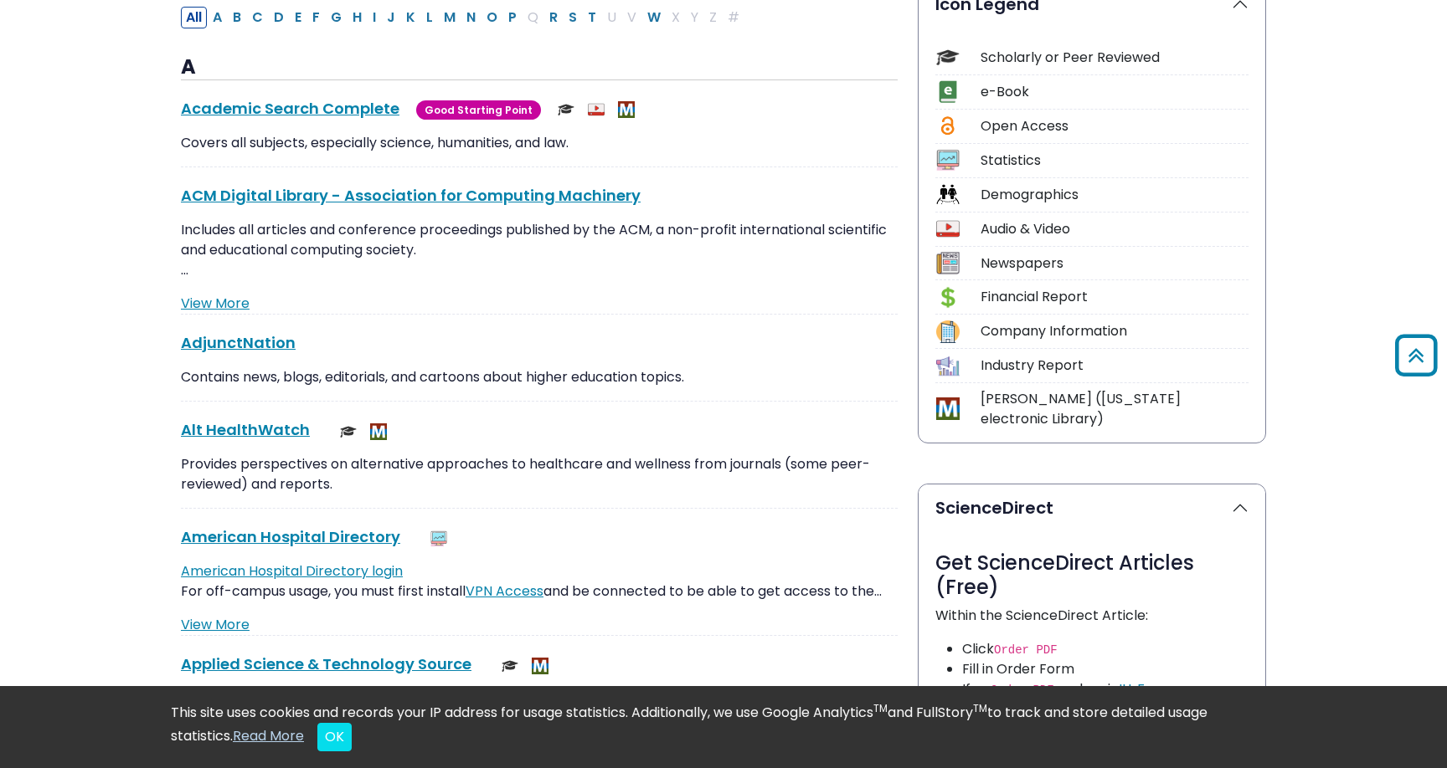
scroll to position [452, 0]
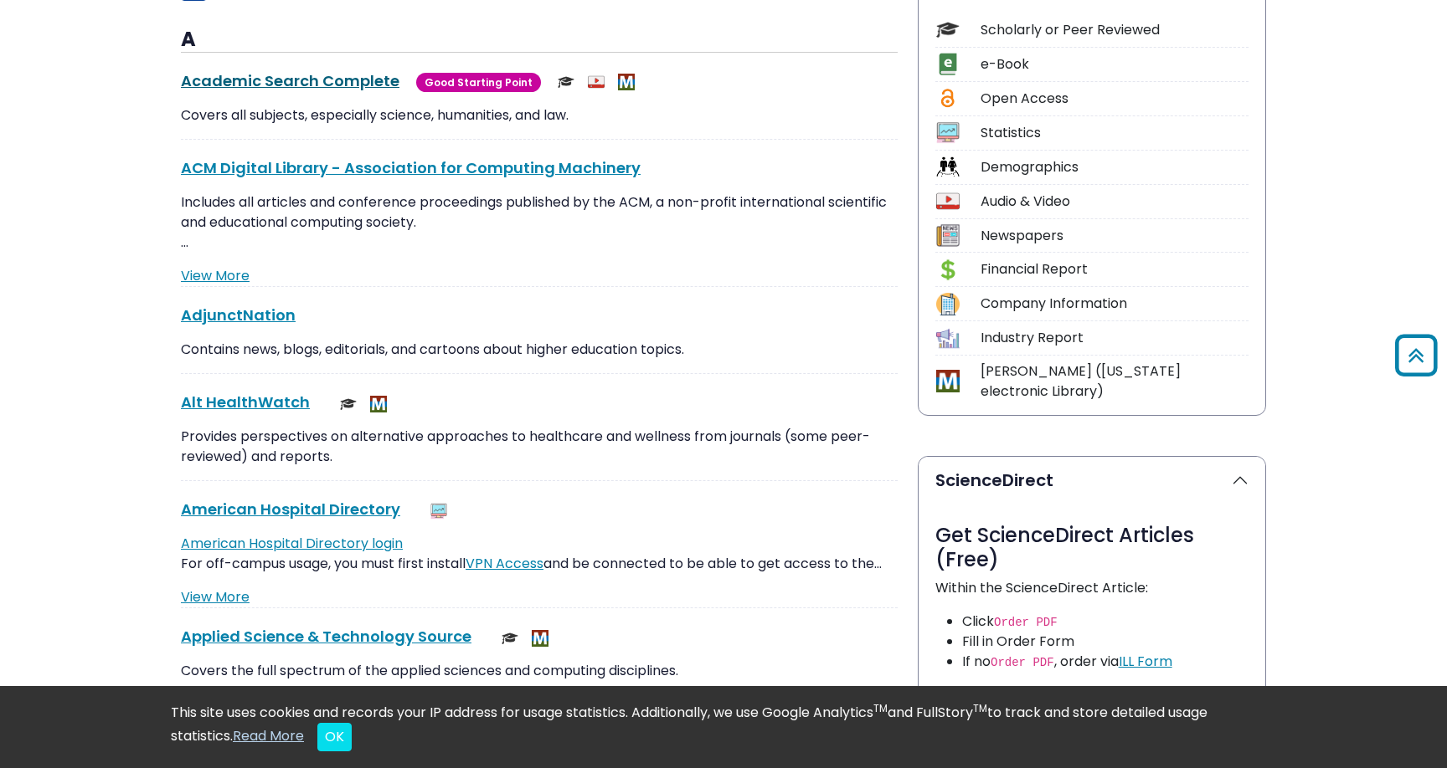
click at [282, 80] on link "Academic Search Complete This link opens in a new window" at bounding box center [290, 80] width 218 height 21
